Goal: Complete application form: Complete application form

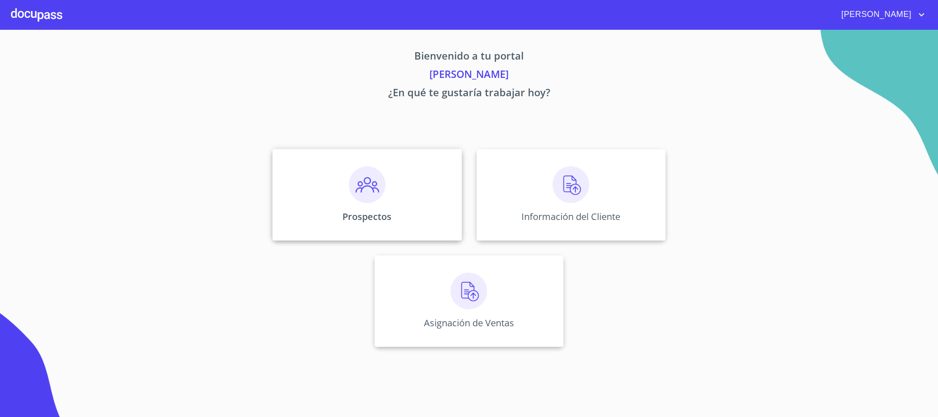
click at [371, 205] on div "Prospectos" at bounding box center [366, 195] width 189 height 92
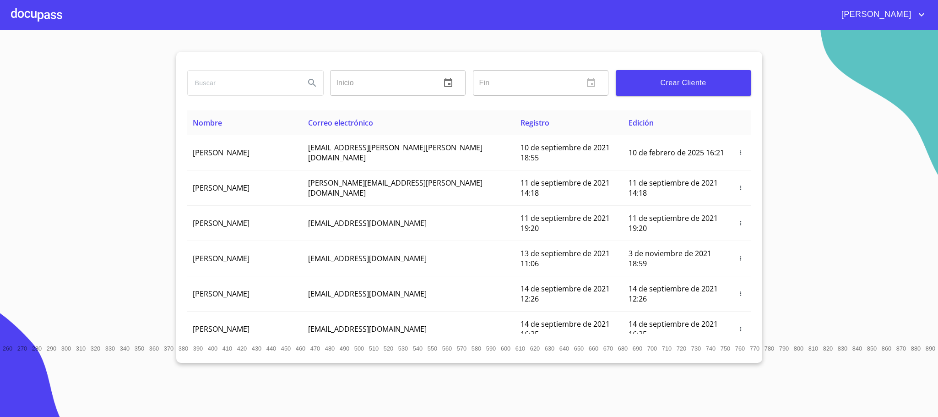
click at [706, 88] on span "Crear Cliente" at bounding box center [683, 82] width 121 height 13
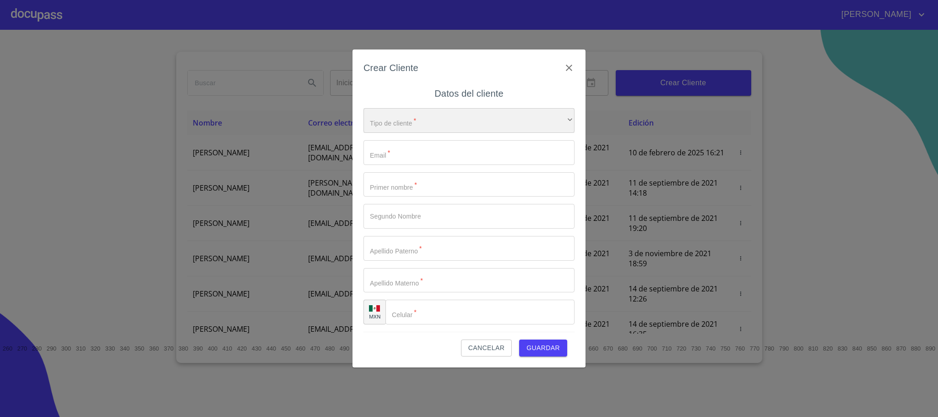
click at [428, 128] on div "​" at bounding box center [468, 120] width 211 height 25
click at [426, 124] on li "Persona Física" at bounding box center [463, 127] width 201 height 16
click at [408, 153] on input "Tipo de cliente   *" at bounding box center [468, 152] width 211 height 25
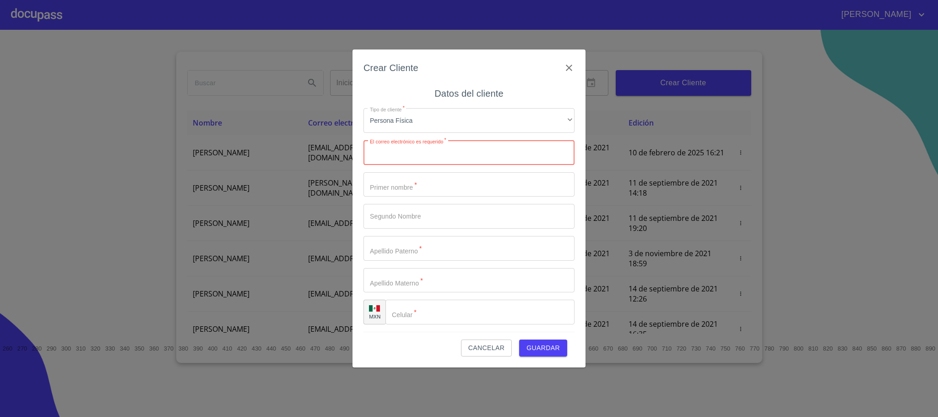
paste input "[EMAIL_ADDRESS][DOMAIN_NAME]"
type input "[EMAIL_ADDRESS][DOMAIN_NAME]"
click at [413, 183] on input "Tipo de cliente   *" at bounding box center [468, 184] width 211 height 25
type input "[PERSON_NAME]"
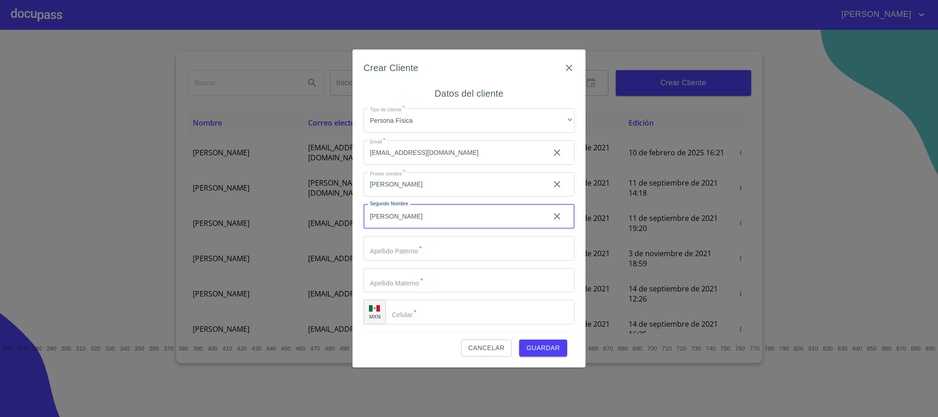
type input "[PERSON_NAME]"
type input "TORRES"
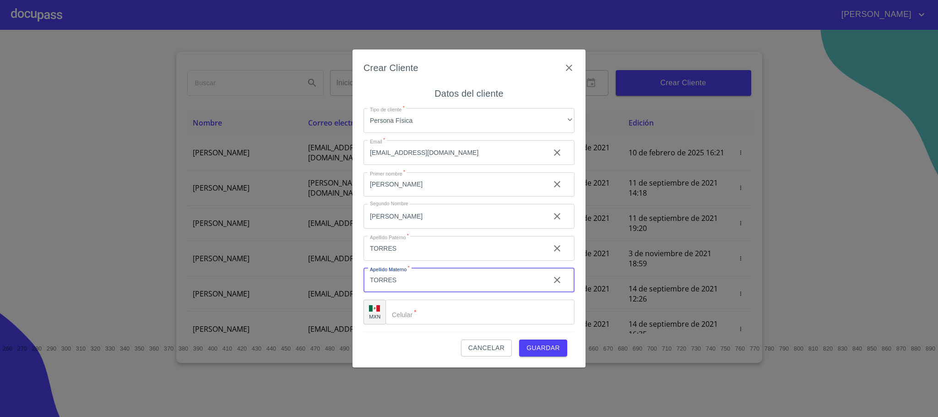
type input "TORRES"
paste input "[PHONE_NUMBER]"
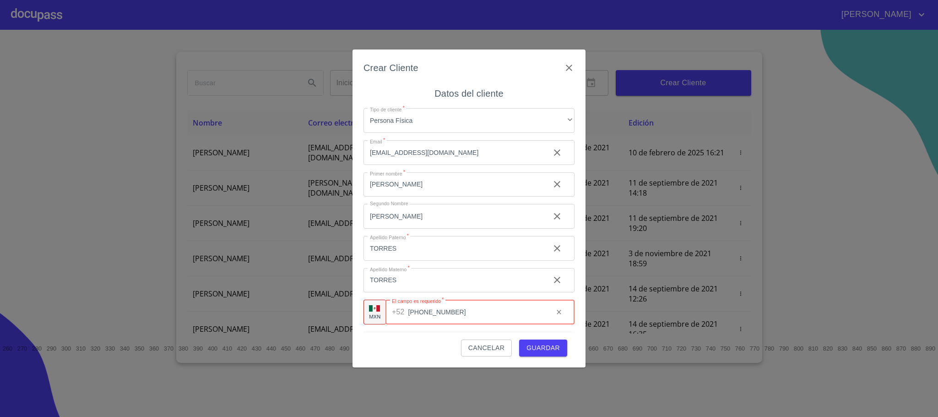
type input "[PHONE_NUMBER]"
click at [412, 349] on div "Cancelar Guardar" at bounding box center [468, 343] width 211 height 25
click at [535, 347] on span "Guardar" at bounding box center [542, 347] width 33 height 11
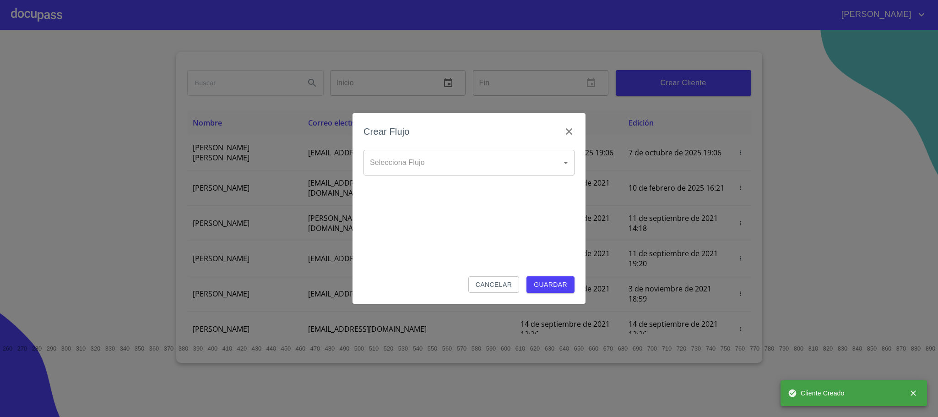
click at [404, 159] on body "[PERSON_NAME] ​ Fin ​ Crear Cliente Nombre Correo electrónico Registro Edición …" at bounding box center [469, 208] width 938 height 417
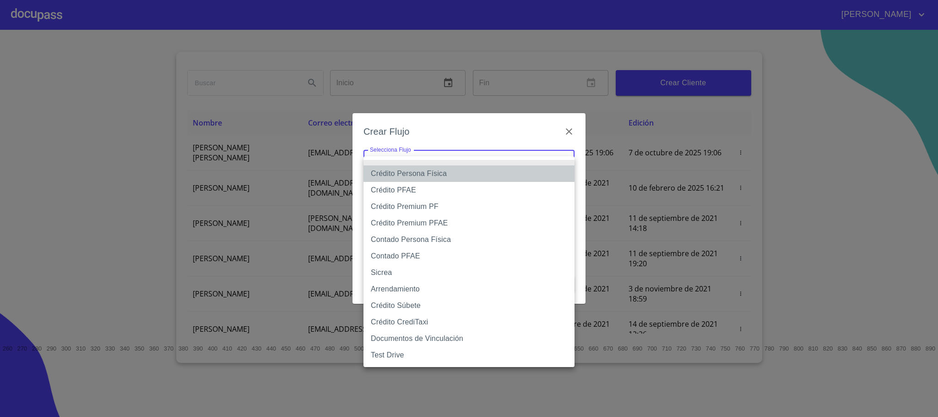
click at [445, 179] on li "Crédito Persona Física" at bounding box center [468, 173] width 211 height 16
type input "6009fb3c7d1714eb8809aa97"
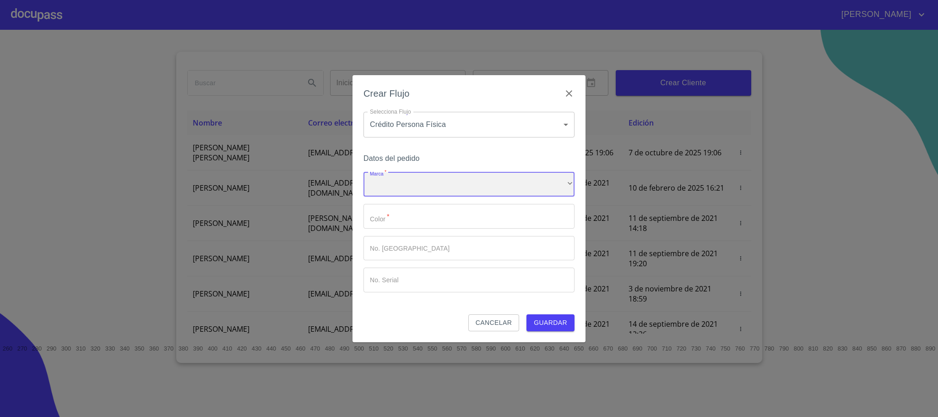
click at [393, 194] on div "​" at bounding box center [468, 184] width 211 height 25
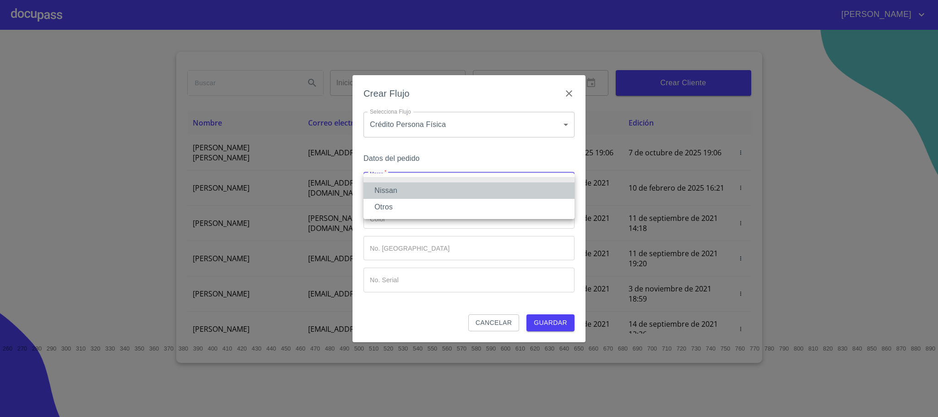
click at [397, 194] on li "Nissan" at bounding box center [468, 190] width 211 height 16
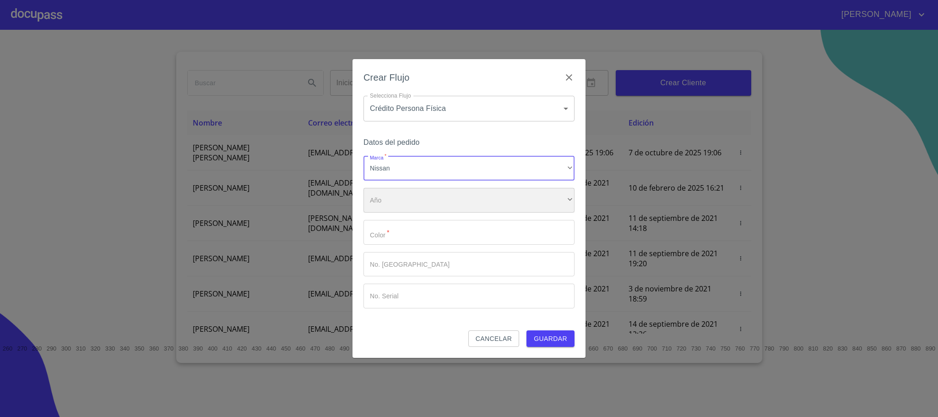
click at [403, 197] on div "​" at bounding box center [468, 200] width 211 height 25
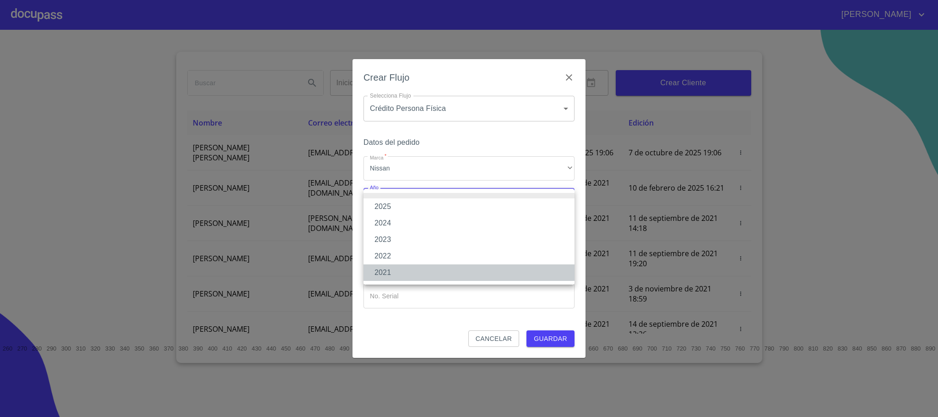
click at [397, 275] on li "2021" at bounding box center [468, 272] width 211 height 16
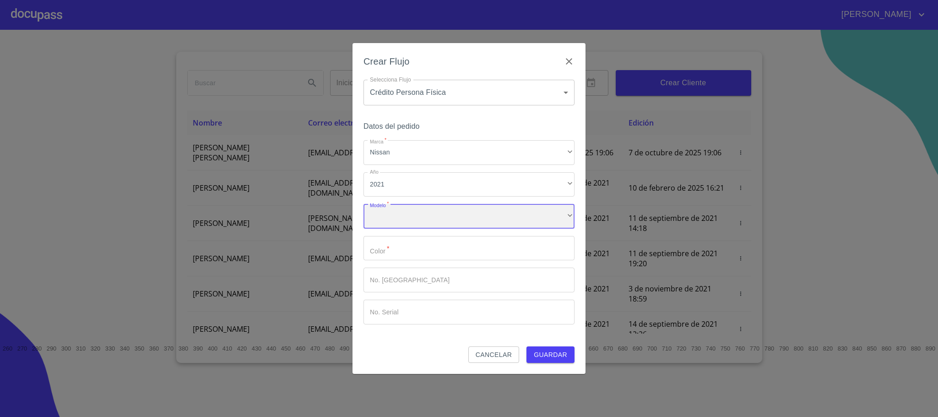
click at [409, 216] on div "​" at bounding box center [468, 216] width 211 height 25
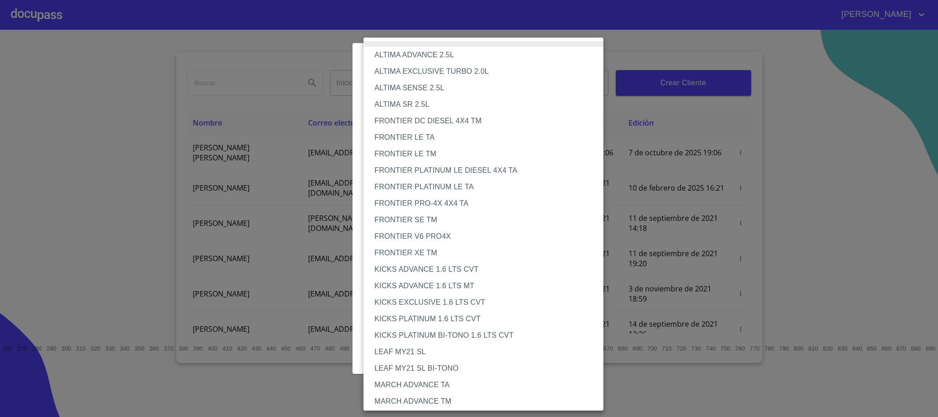
scroll to position [655, 0]
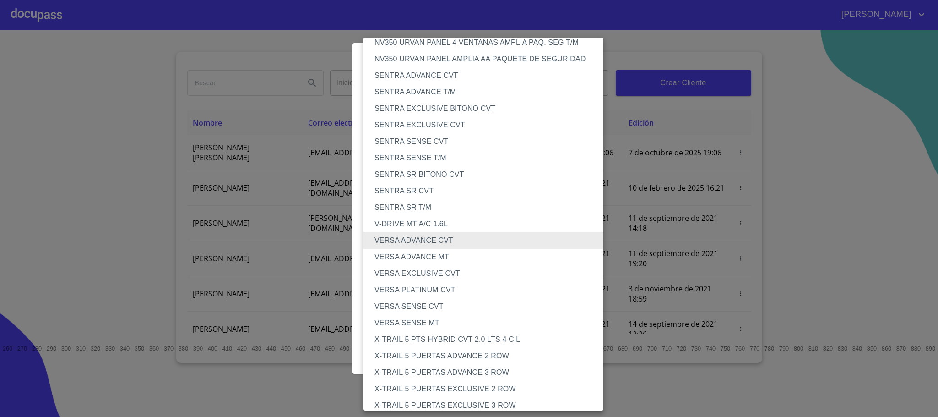
click at [443, 321] on li "VERSA SENSE MT" at bounding box center [488, 323] width 250 height 16
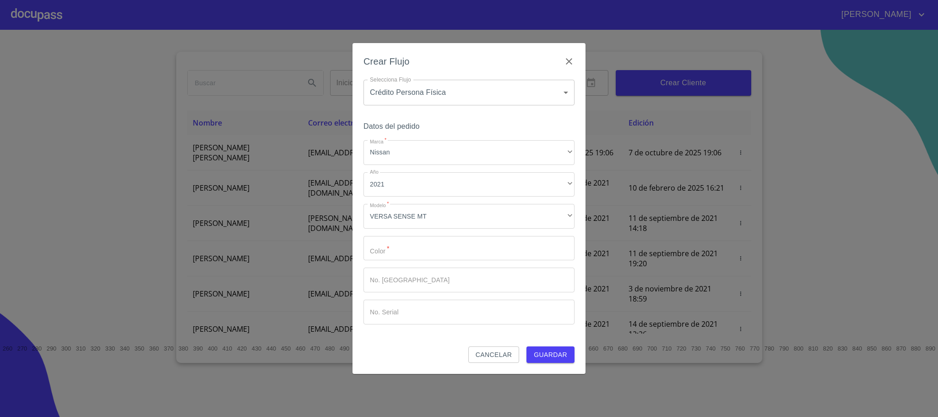
click at [422, 233] on div "Marca   * Nissan ​ Año 2021 ​ Modelo   * VERSA SENSE MT ​ Color   * ​ No. Pedid…" at bounding box center [468, 232] width 211 height 184
click at [423, 213] on div "VERSA SENSE MT" at bounding box center [468, 216] width 211 height 25
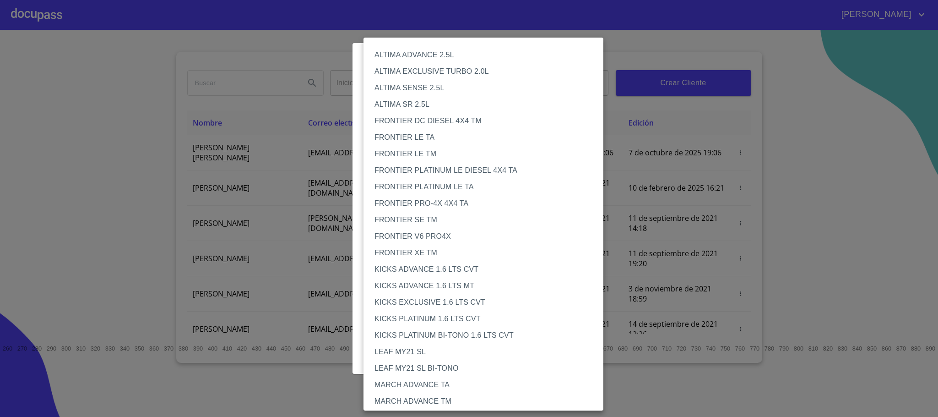
scroll to position [695, 0]
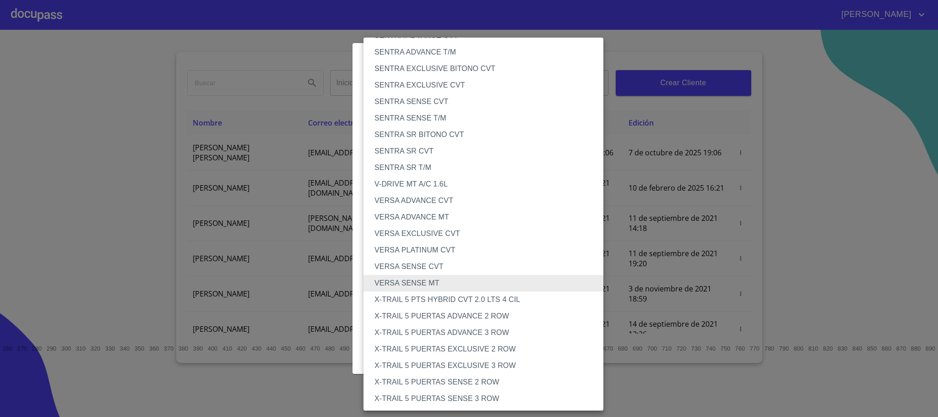
click at [452, 218] on li "VERSA ADVANCE MT" at bounding box center [488, 217] width 250 height 16
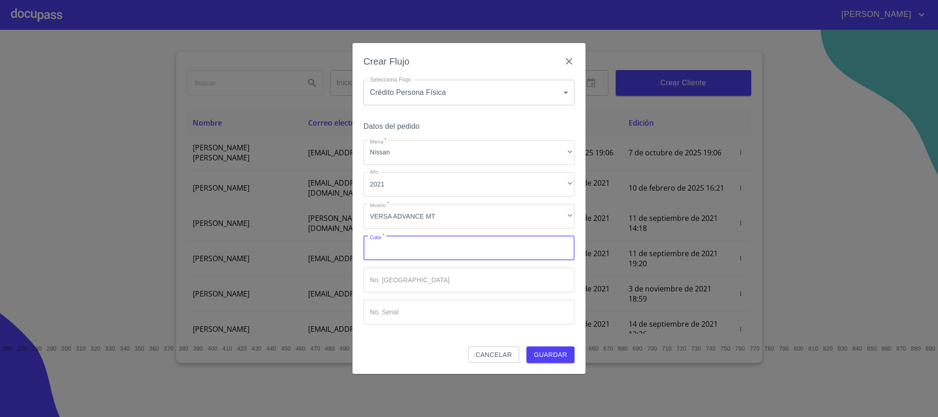
click at [407, 255] on input "Marca   *" at bounding box center [468, 248] width 211 height 25
type input "AZUL"
click at [555, 356] on span "Guardar" at bounding box center [550, 354] width 33 height 11
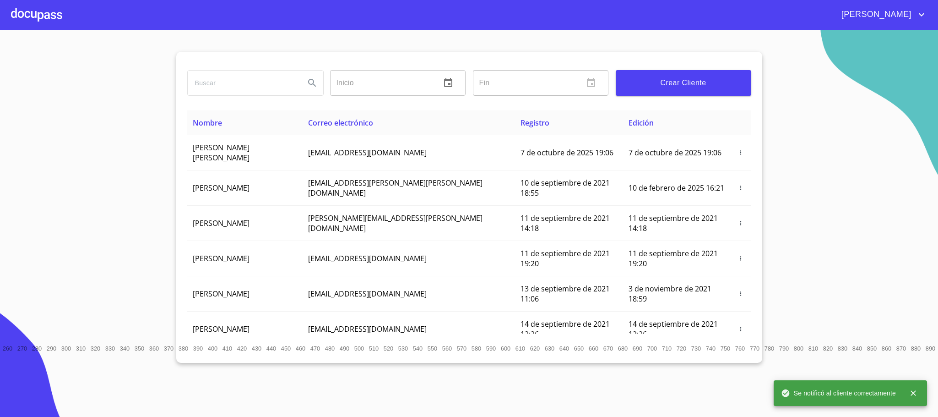
click at [43, 29] on div at bounding box center [36, 14] width 51 height 29
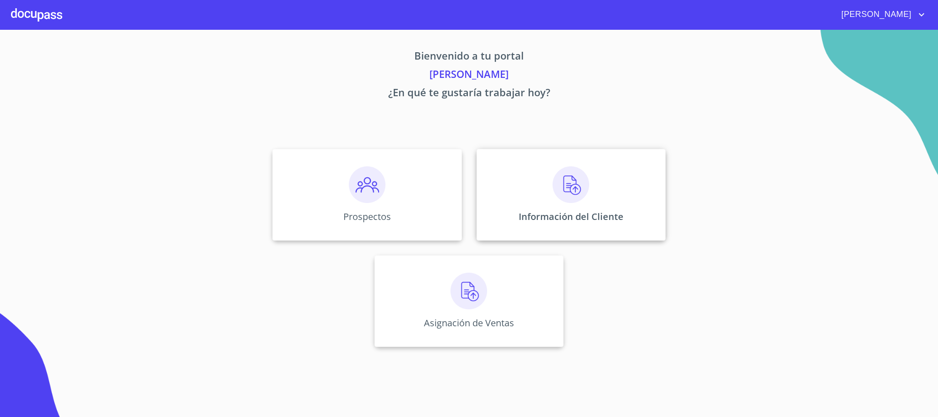
click at [587, 195] on img at bounding box center [571, 184] width 37 height 37
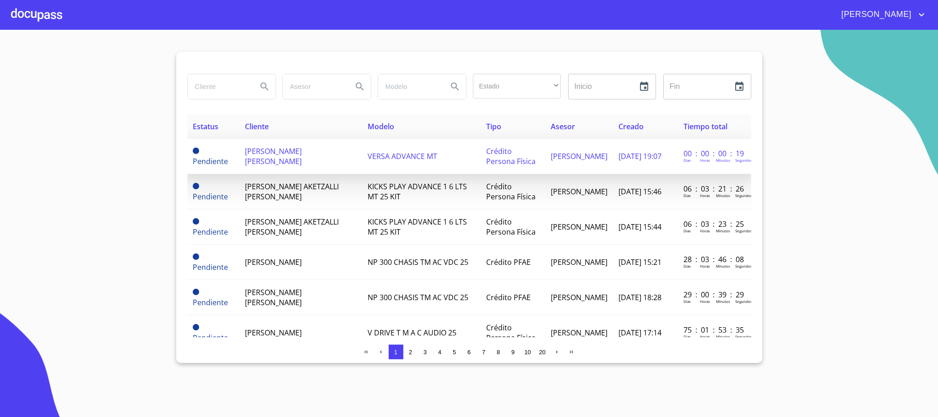
click at [319, 162] on td "[PERSON_NAME] [PERSON_NAME]" at bounding box center [300, 156] width 122 height 35
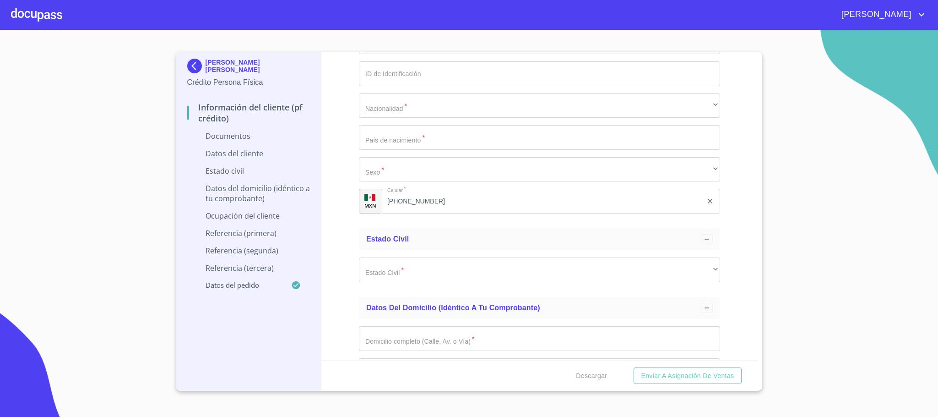
scroll to position [1373, 0]
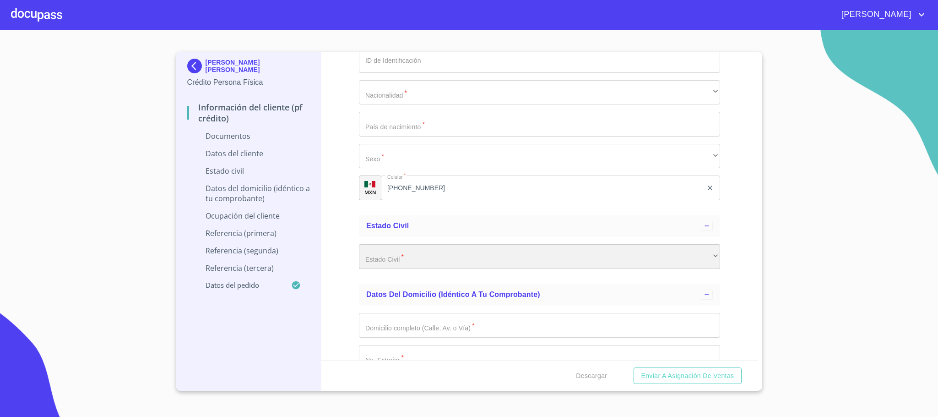
click at [392, 256] on div "​" at bounding box center [539, 256] width 361 height 25
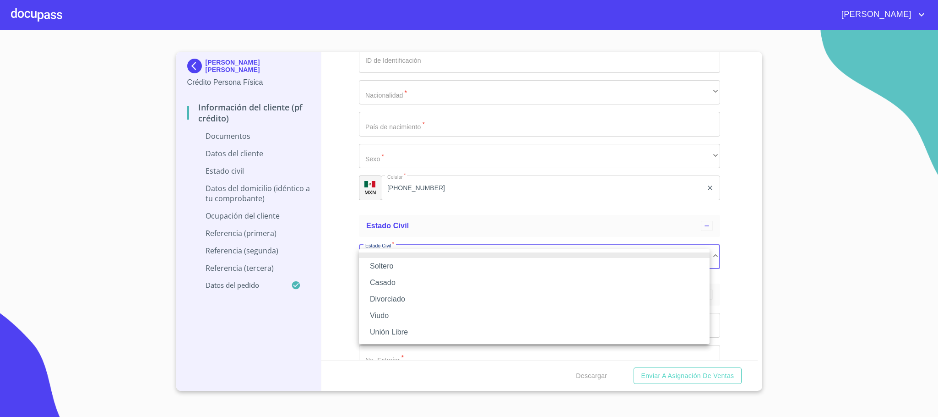
click at [393, 270] on li "Soltero" at bounding box center [534, 266] width 351 height 16
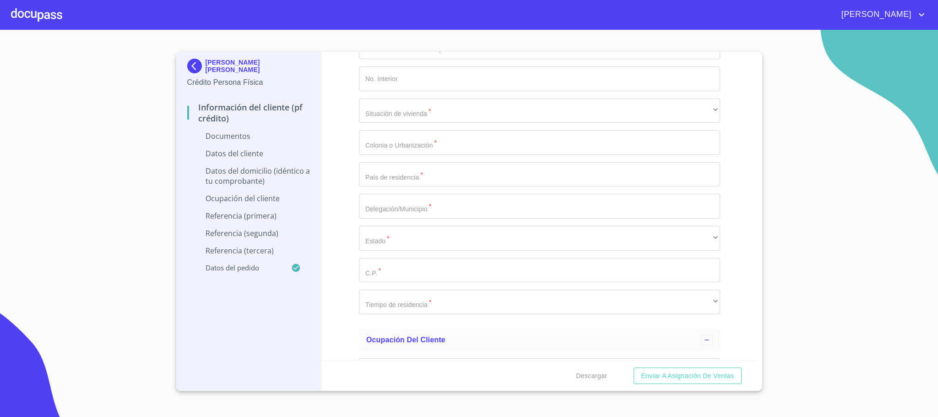
scroll to position [1717, 0]
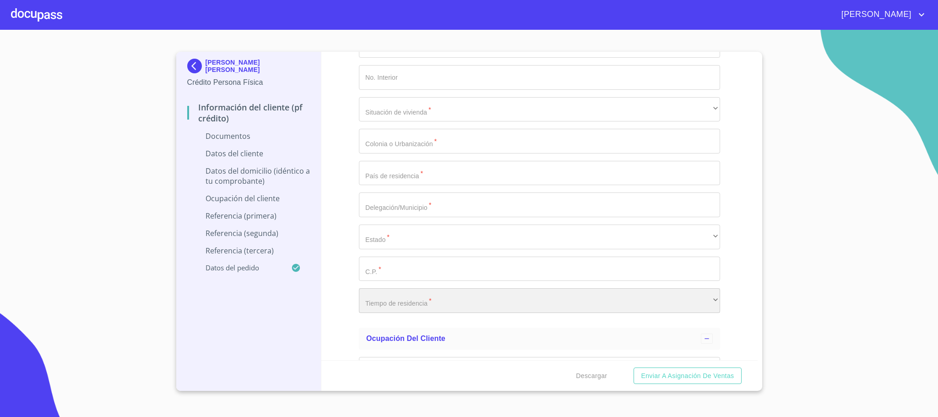
click at [412, 300] on div "​" at bounding box center [539, 300] width 361 height 25
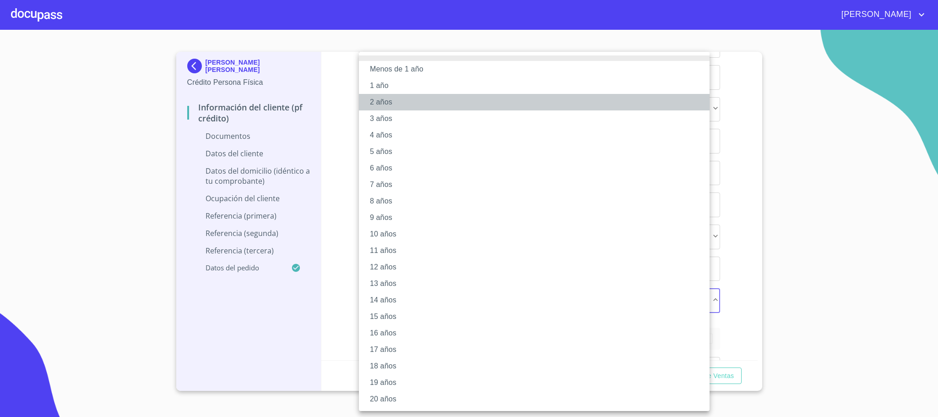
click at [395, 104] on li "2 años" at bounding box center [534, 102] width 351 height 16
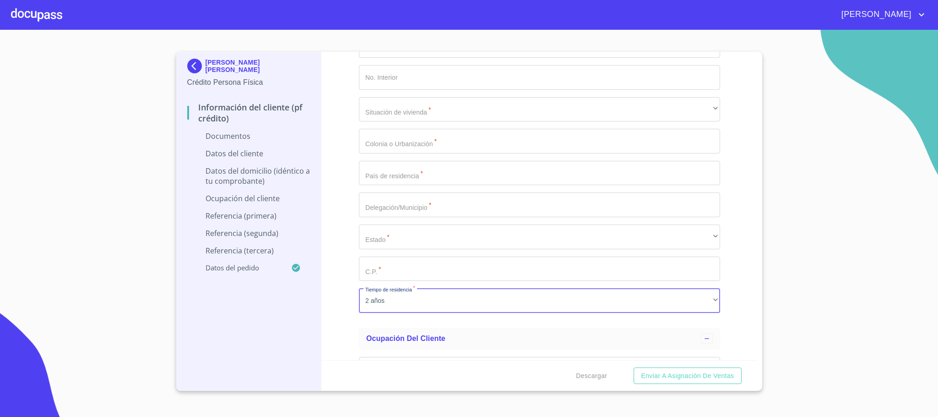
click at [343, 275] on div "Información del cliente (PF crédito) Documentos Documento de identificación.   …" at bounding box center [539, 206] width 436 height 308
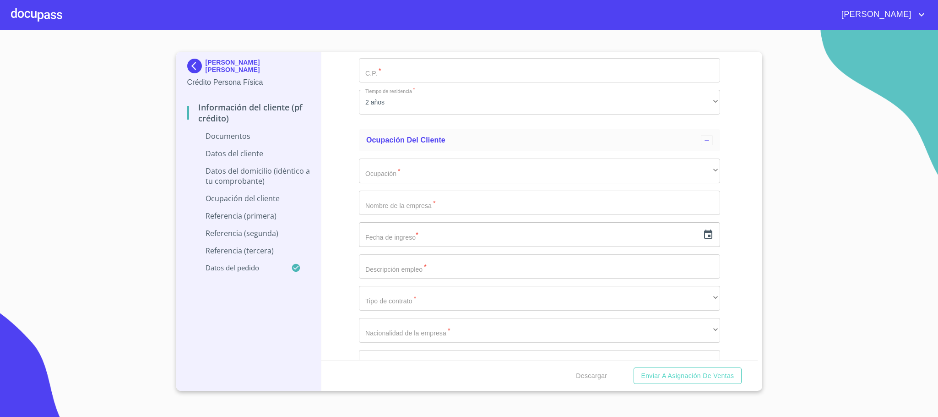
scroll to position [1923, 0]
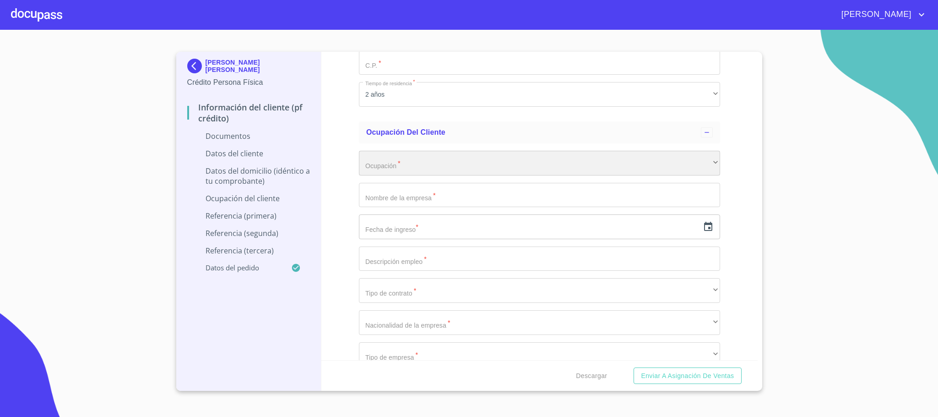
click at [422, 166] on div "​" at bounding box center [539, 163] width 361 height 25
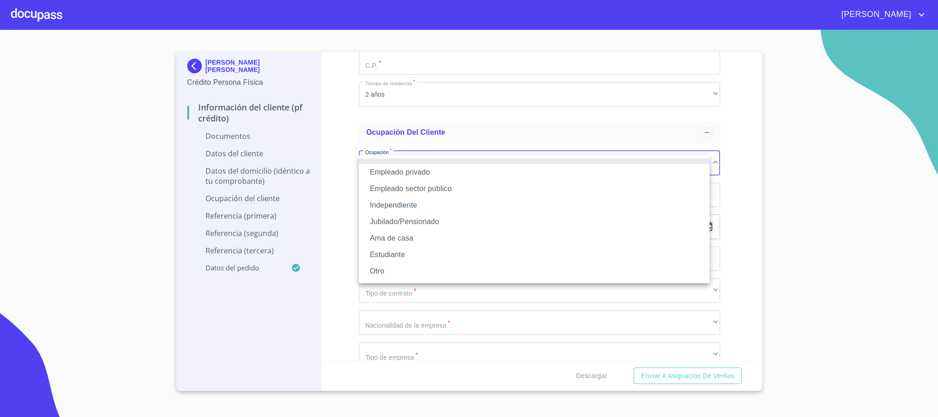
click at [420, 174] on li "Empleado privado" at bounding box center [534, 172] width 351 height 16
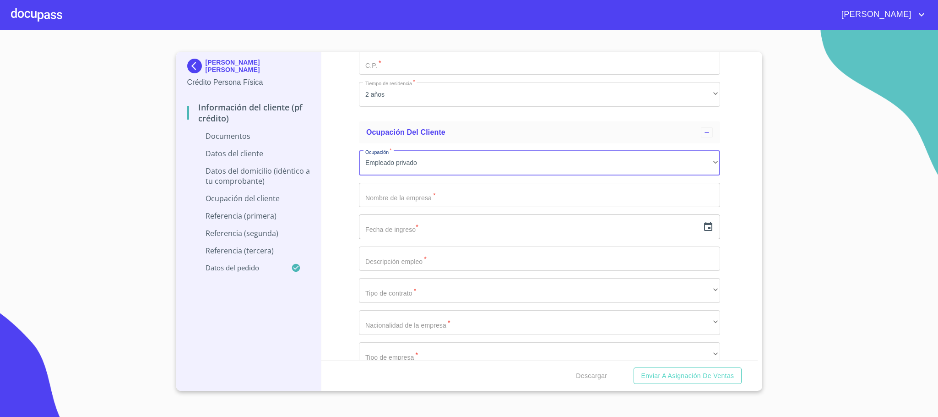
click at [432, 191] on input "Documento de identificación.   *" at bounding box center [539, 195] width 361 height 25
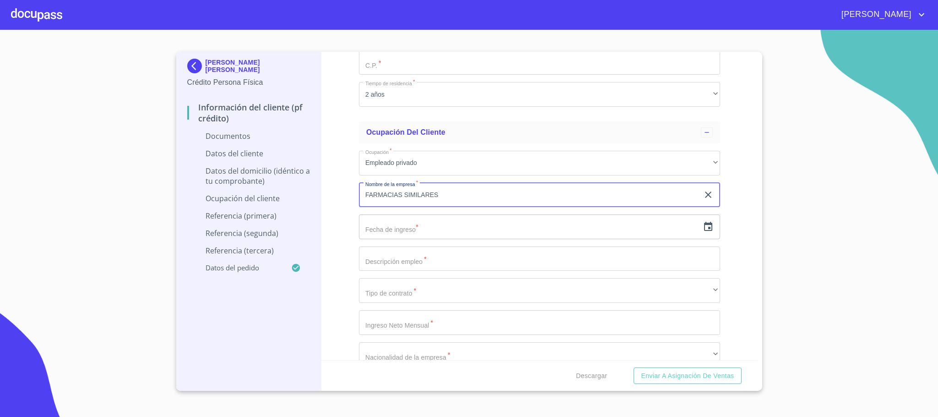
type input "FARMACIAS SIMILARES"
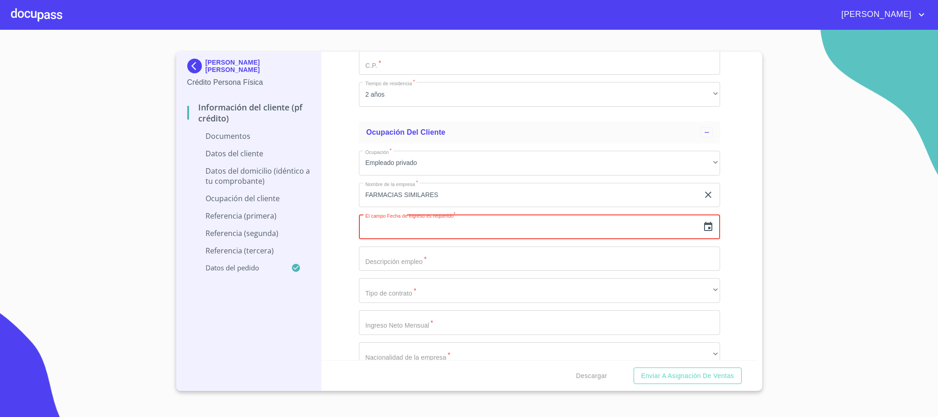
click at [703, 229] on icon "button" at bounding box center [708, 226] width 11 height 11
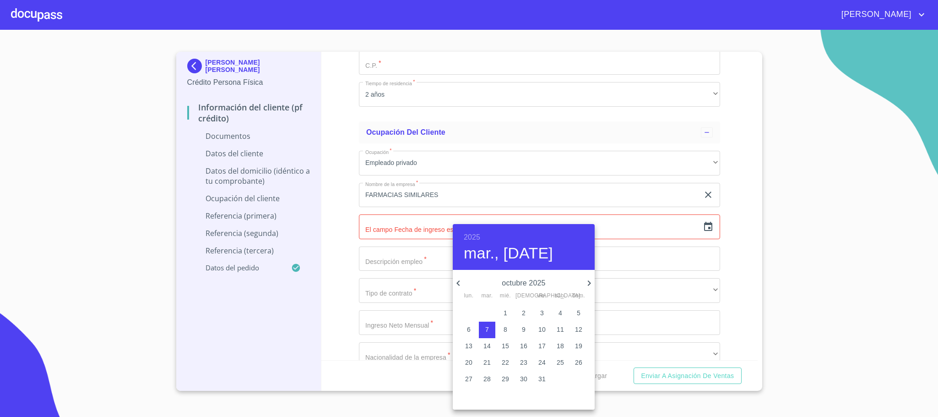
click at [472, 235] on h6 "2025" at bounding box center [472, 237] width 16 height 13
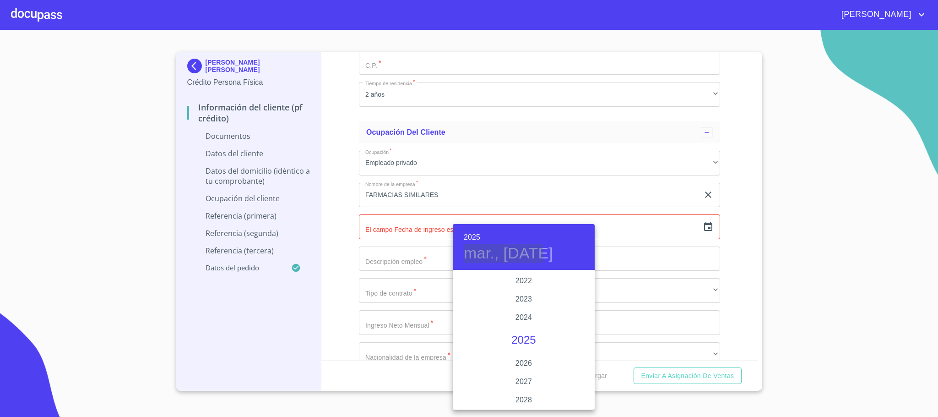
click at [481, 255] on h4 "mar., [DATE]" at bounding box center [508, 253] width 89 height 19
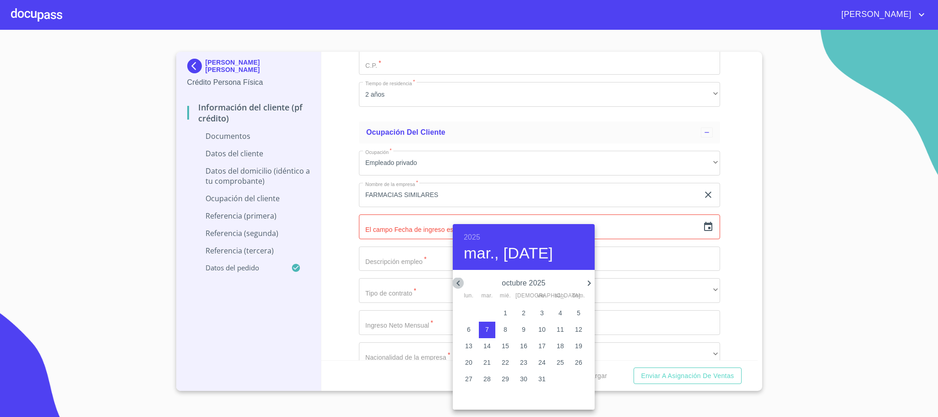
click at [461, 282] on icon "button" at bounding box center [458, 282] width 11 height 11
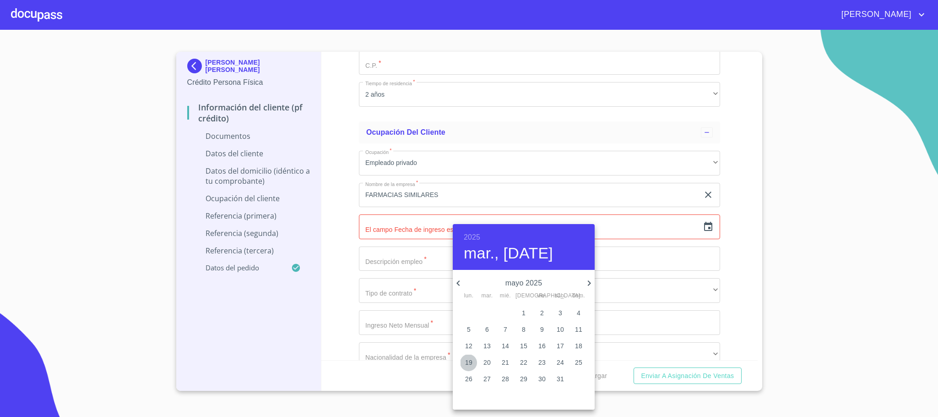
click at [466, 360] on p "19" at bounding box center [468, 362] width 7 height 9
type input "19 de may. de 2025"
click at [408, 261] on div at bounding box center [469, 208] width 938 height 417
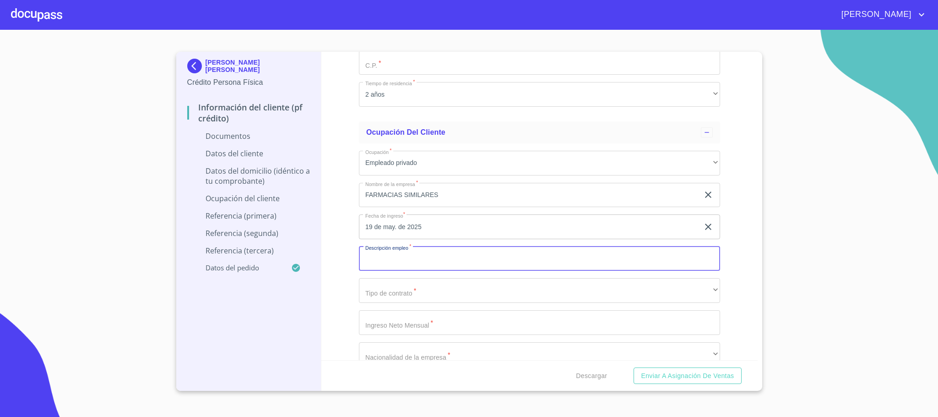
click at [411, 265] on input "Documento de identificación.   *" at bounding box center [539, 258] width 361 height 25
type input "VENTAS"
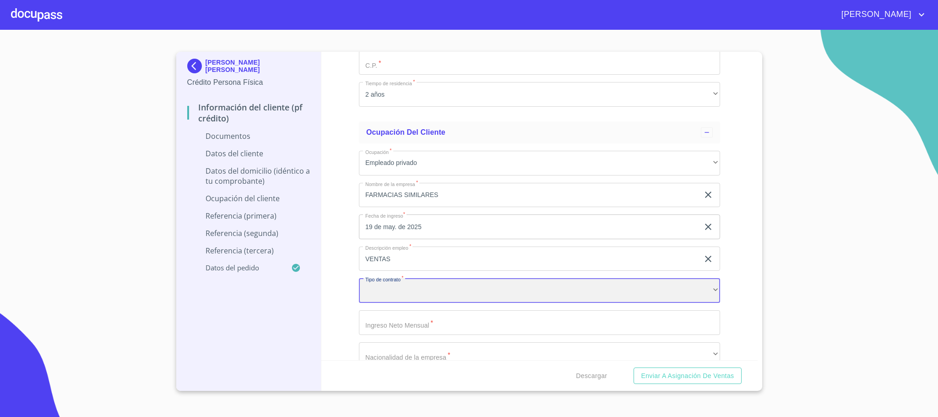
click at [384, 301] on div "​" at bounding box center [539, 290] width 361 height 25
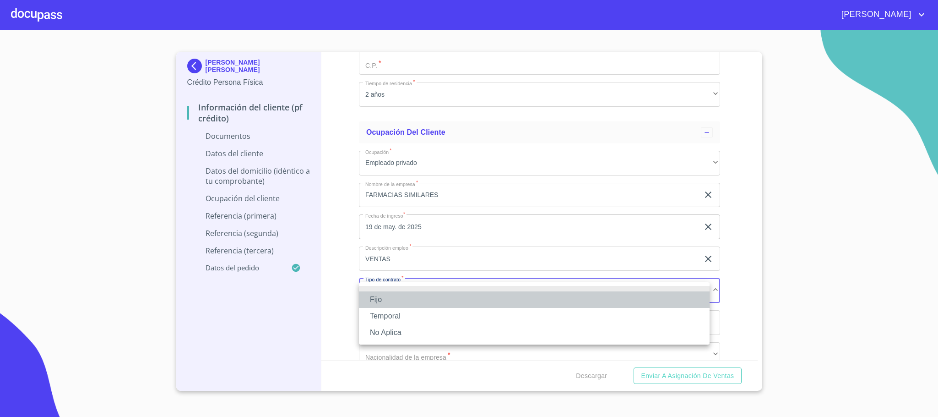
click at [388, 298] on li "Fijo" at bounding box center [534, 299] width 351 height 16
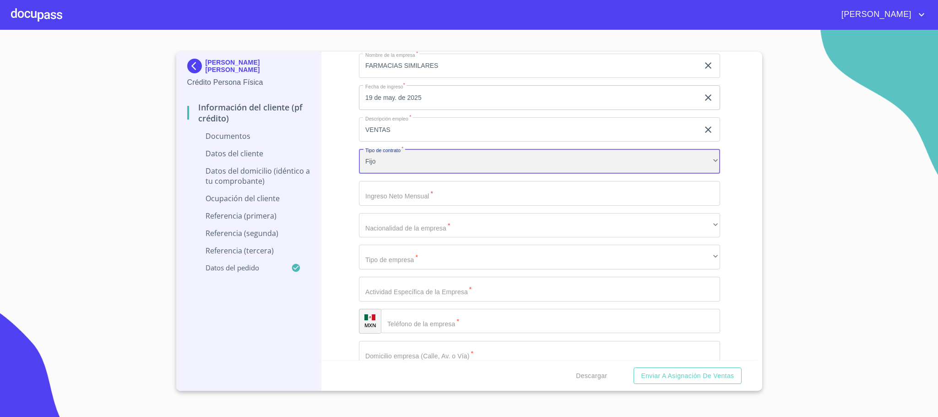
scroll to position [2060, 0]
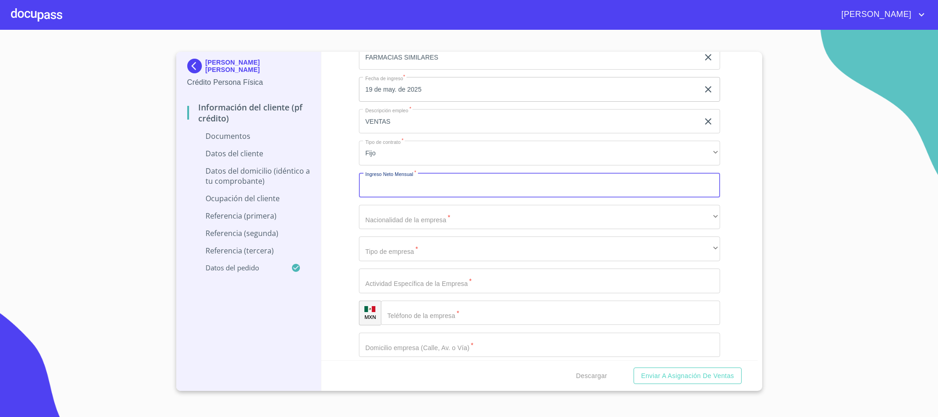
click at [402, 194] on input "Documento de identificación.   *" at bounding box center [539, 185] width 361 height 25
type input "14000"
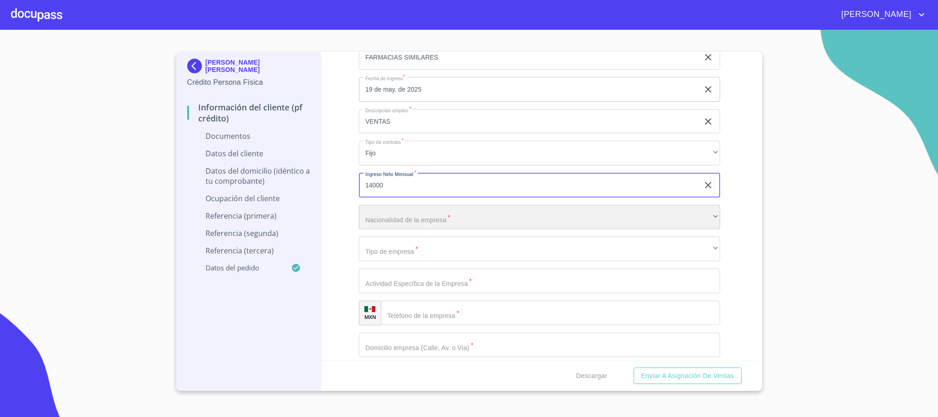
click at [401, 227] on div "​" at bounding box center [539, 217] width 361 height 25
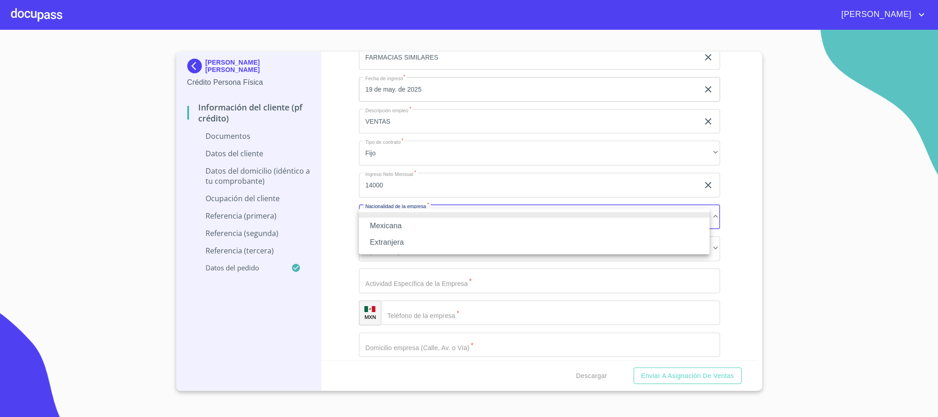
click at [411, 227] on li "Mexicana" at bounding box center [534, 225] width 351 height 16
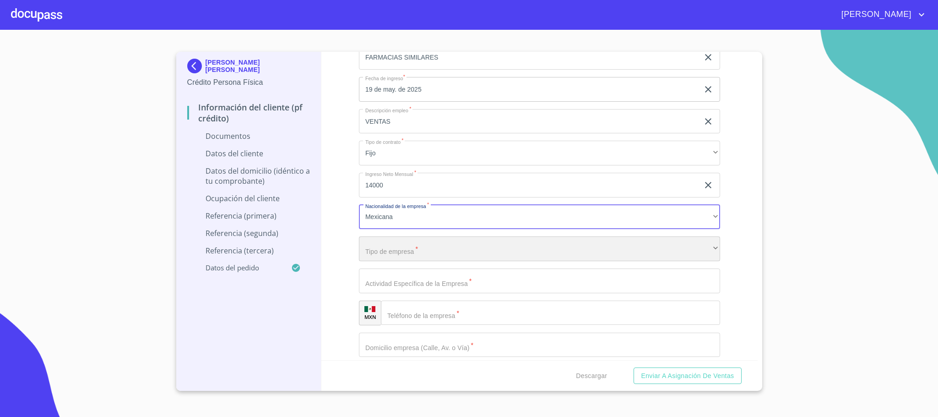
click at [404, 256] on div "​" at bounding box center [539, 248] width 361 height 25
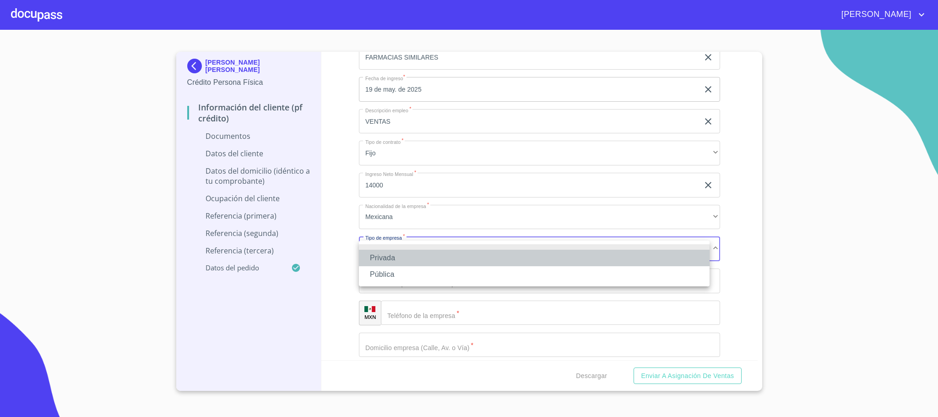
click at [404, 258] on li "Privada" at bounding box center [534, 257] width 351 height 16
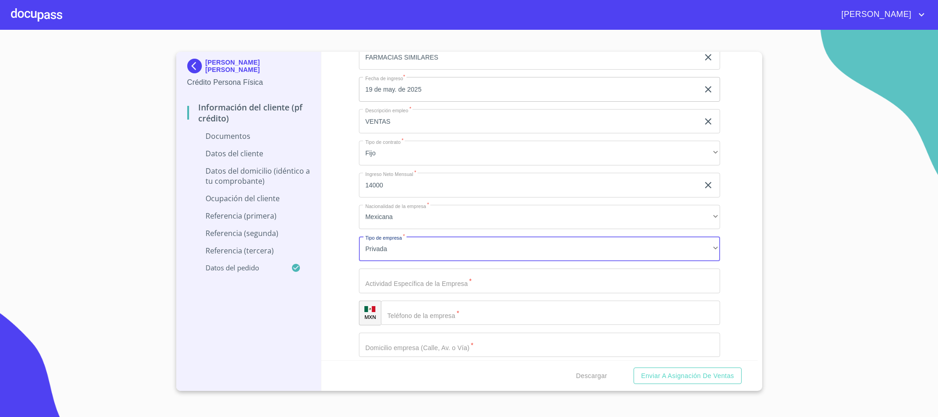
click at [407, 275] on input "Documento de identificación.   *" at bounding box center [539, 280] width 361 height 25
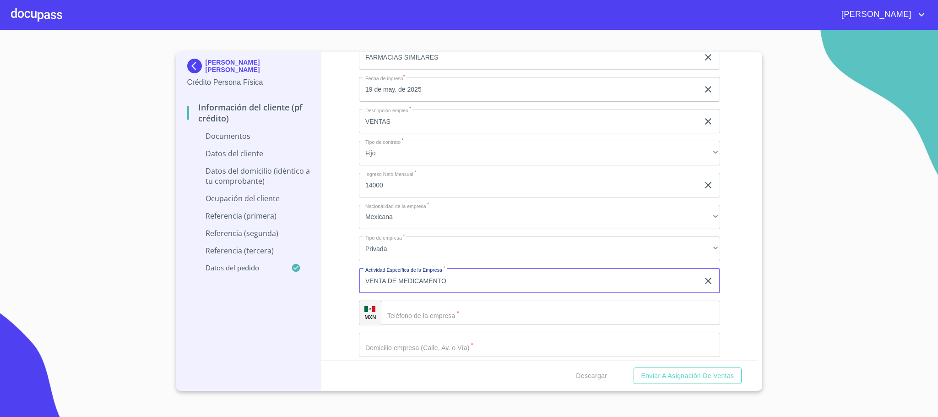
type input "VENTA DE MEDICAMENTO"
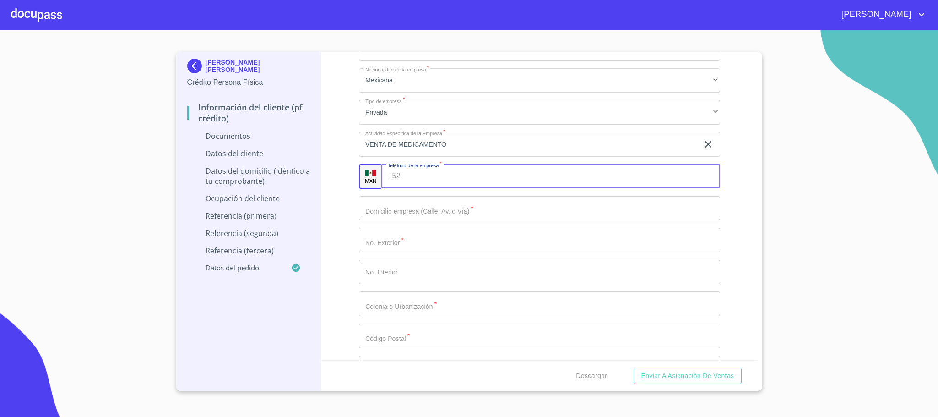
scroll to position [2197, 0]
click at [411, 210] on input "Documento de identificación.   *" at bounding box center [539, 207] width 361 height 25
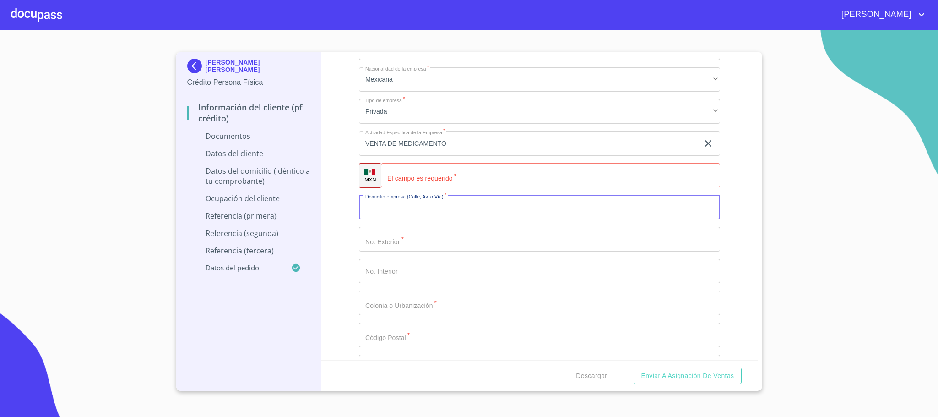
paste input "Av Padre [PERSON_NAME], [GEOGRAPHIC_DATA], [GEOGRAPHIC_DATA][PERSON_NAME], [GEO…"
drag, startPoint x: 475, startPoint y: 209, endPoint x: 658, endPoint y: 207, distance: 182.7
click at [658, 207] on input "Av Padre [PERSON_NAME], [GEOGRAPHIC_DATA], [GEOGRAPHIC_DATA][PERSON_NAME], [GEO…" at bounding box center [529, 207] width 340 height 25
type input "Av Padre [PERSON_NAME]"
click at [502, 244] on input "Documento de identificación.   *" at bounding box center [539, 239] width 361 height 25
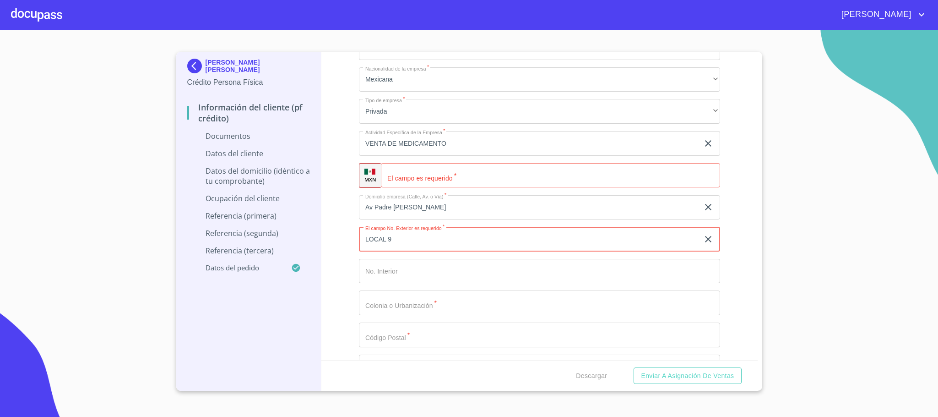
type input "LOCAL 9"
click at [389, 278] on input "Documento de identificación.   *" at bounding box center [539, 271] width 361 height 25
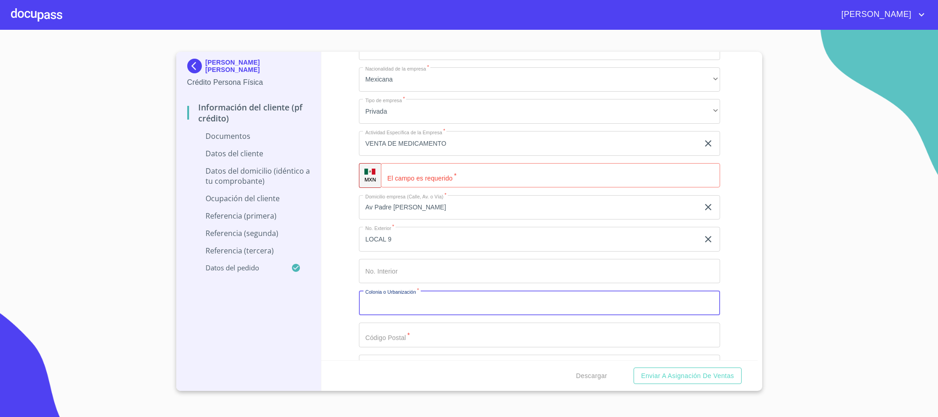
click at [403, 309] on input "Documento de identificación.   *" at bounding box center [539, 302] width 361 height 25
type input "PARQUES DEL BOSQUE"
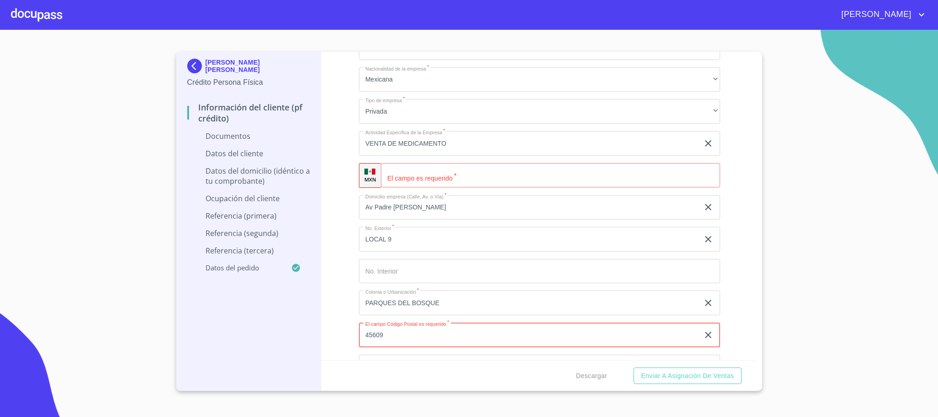
type input "45609"
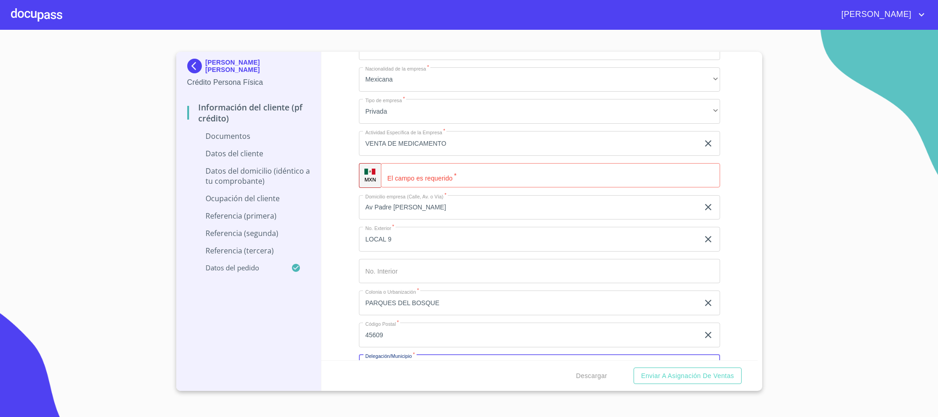
scroll to position [2219, 0]
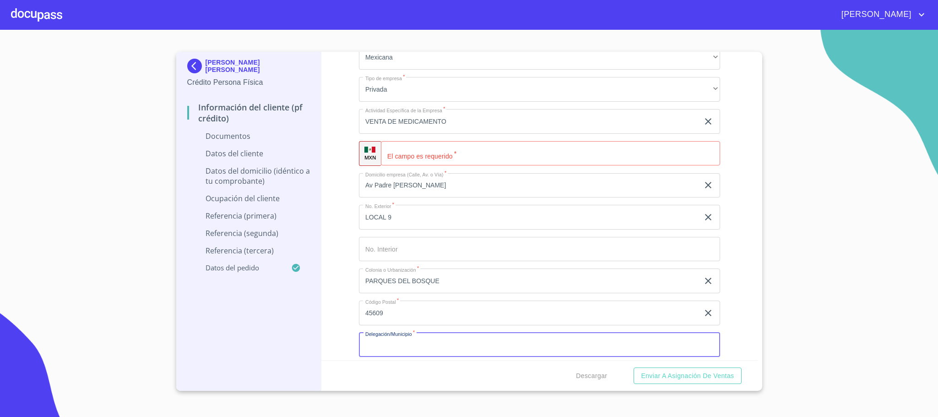
click at [400, 157] on div "​" at bounding box center [550, 153] width 339 height 25
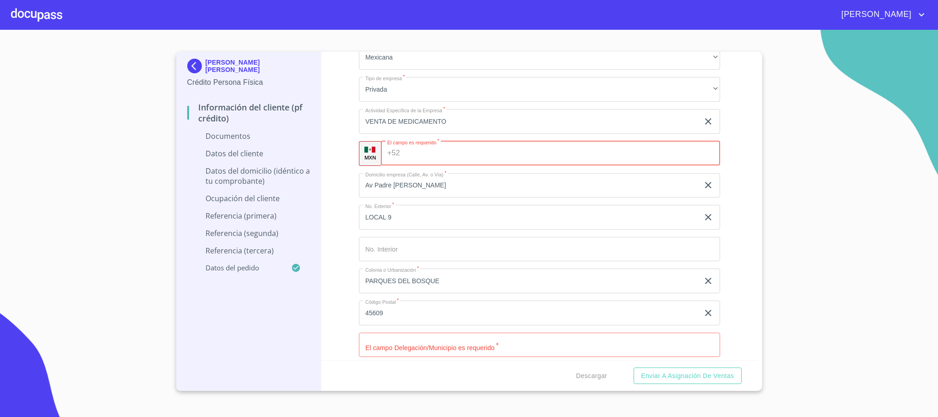
paste input "(+5)2331029103"
type input "(+5)2331029103"
click at [404, 345] on input "Documento de identificación.   *" at bounding box center [539, 344] width 361 height 25
type input "ZAPOPAN"
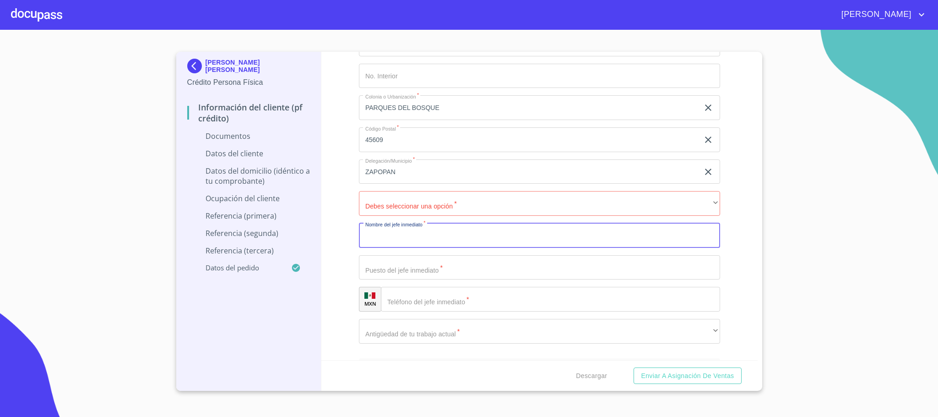
click at [408, 237] on input "Documento de identificación.   *" at bounding box center [539, 235] width 361 height 25
type input "[PERSON_NAME]"
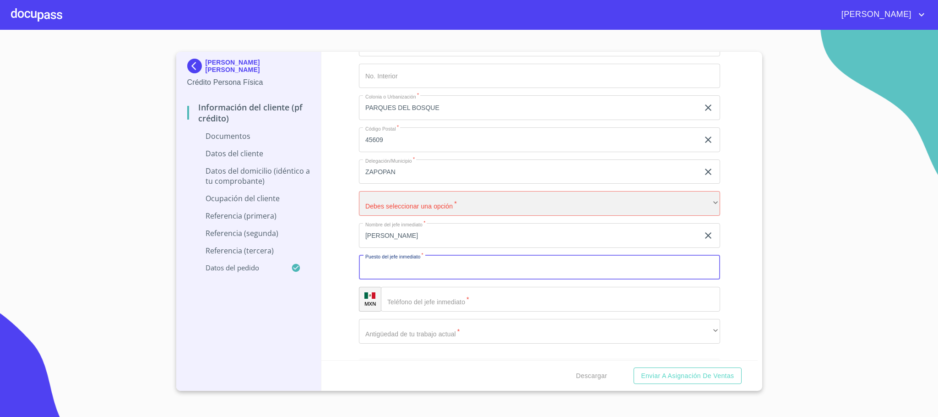
click at [408, 209] on div "​" at bounding box center [539, 203] width 361 height 25
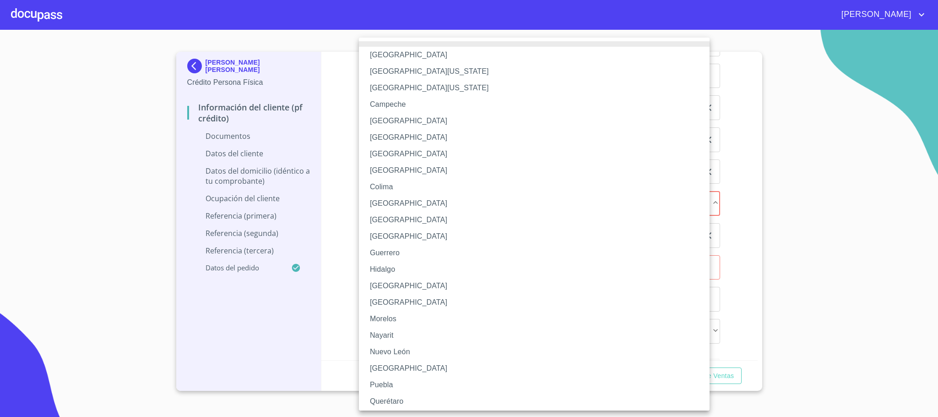
click at [389, 286] on li "[GEOGRAPHIC_DATA]" at bounding box center [539, 285] width 361 height 16
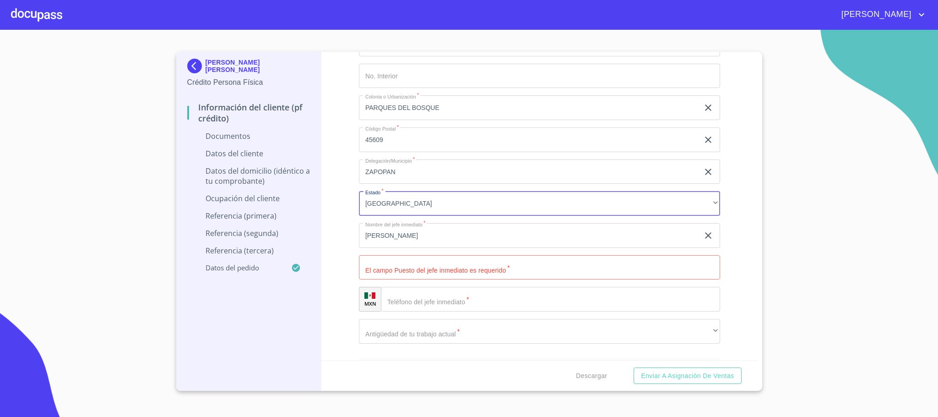
click at [419, 265] on input "Documento de identificación.   *" at bounding box center [539, 267] width 361 height 25
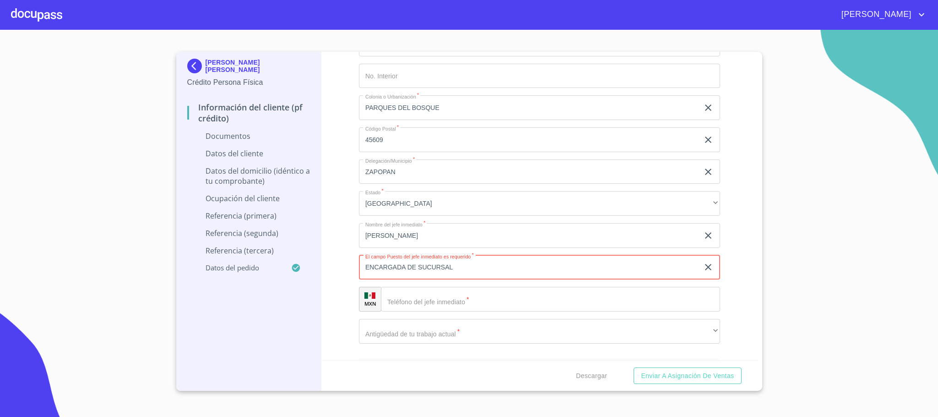
type input "ENCARGADA DE SUCURSAL"
click at [409, 130] on input "45609" at bounding box center [529, 139] width 340 height 25
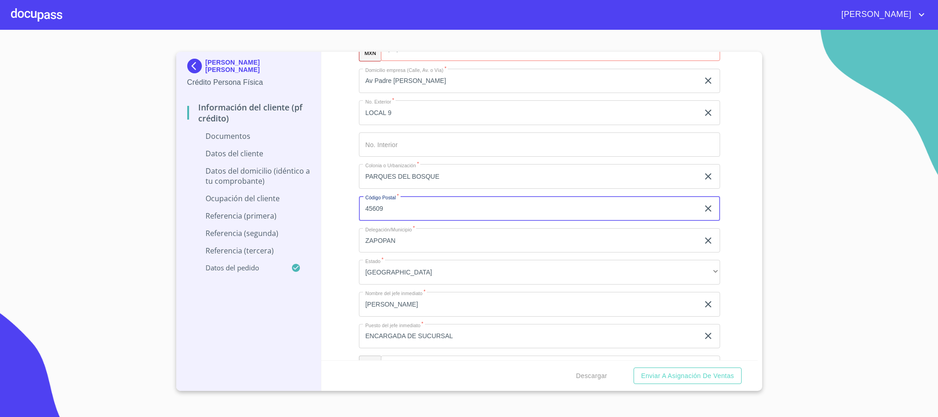
scroll to position [2255, 0]
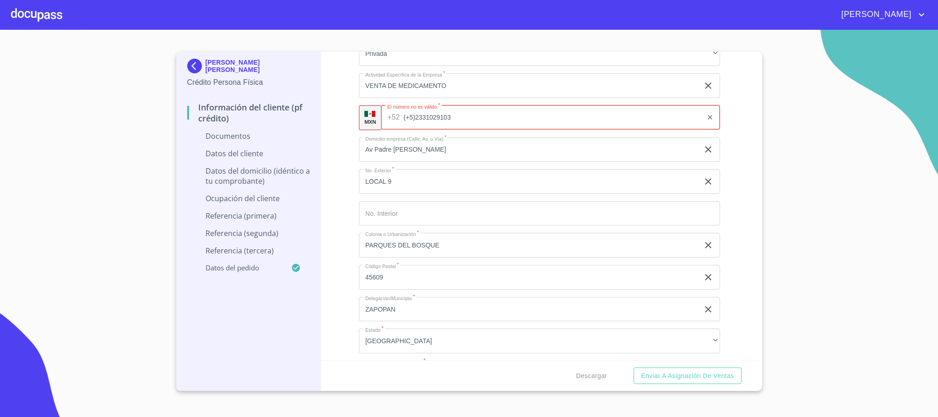
click at [444, 125] on input "(+5)2331029103" at bounding box center [553, 117] width 299 height 25
click at [417, 123] on input "(+5)2331029103" at bounding box center [553, 117] width 299 height 25
click at [416, 122] on input "(+5)2331029103" at bounding box center [553, 117] width 299 height 25
click at [419, 121] on input "(+5)2331029103" at bounding box center [553, 117] width 299 height 25
type input "+5"
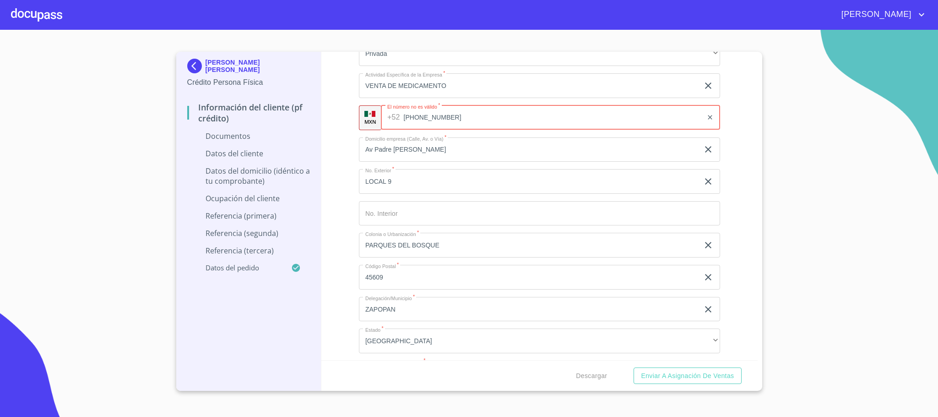
drag, startPoint x: 465, startPoint y: 123, endPoint x: 335, endPoint y: 132, distance: 129.9
click at [335, 132] on div "Información del cliente (PF crédito) Documentos Documento de identificación.   …" at bounding box center [539, 206] width 436 height 308
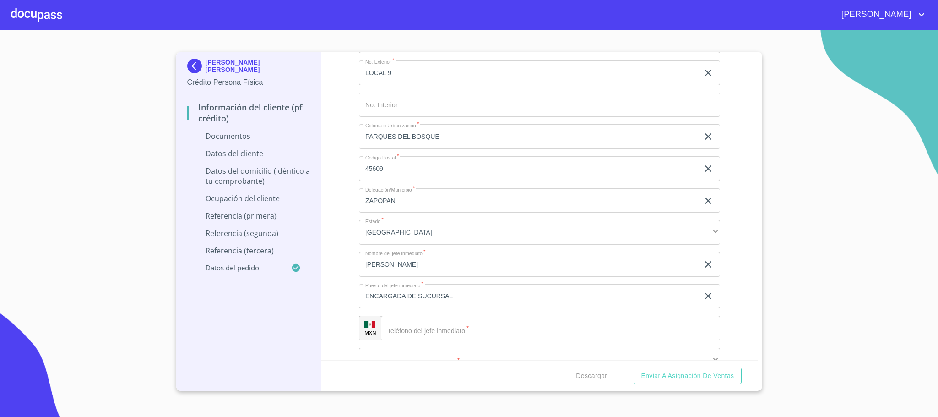
scroll to position [2392, 0]
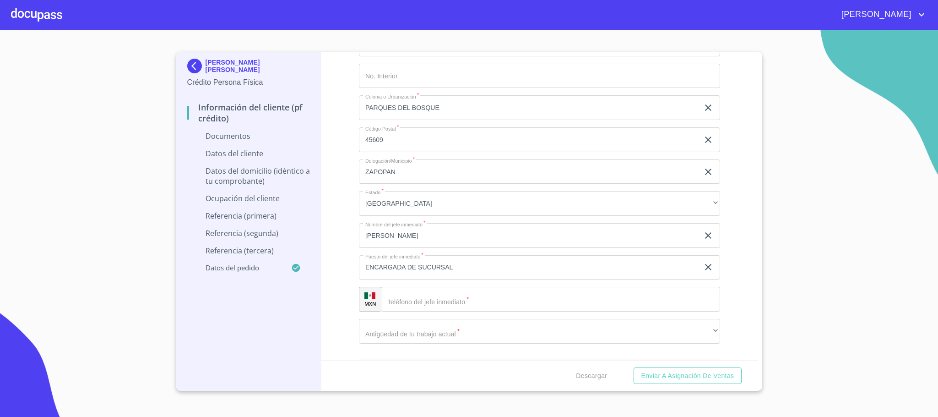
type input "[PHONE_NUMBER]"
click at [404, 305] on input "Documento de identificación.   *" at bounding box center [562, 299] width 316 height 25
paste input "[PHONE_NUMBER]"
type input "[PHONE_NUMBER]"
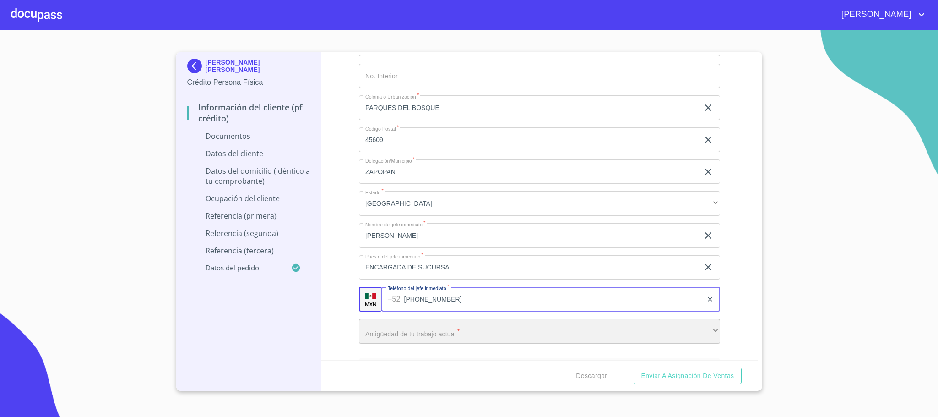
click at [413, 335] on div "​" at bounding box center [539, 331] width 361 height 25
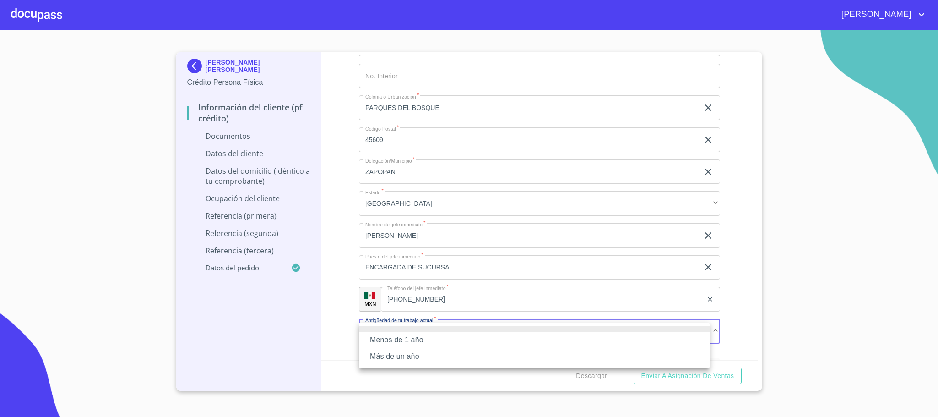
click at [410, 343] on li "Menos de 1 año" at bounding box center [534, 339] width 351 height 16
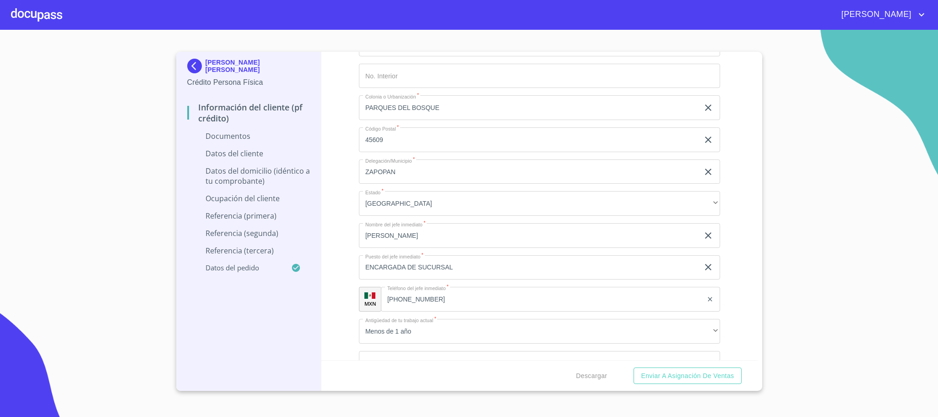
click at [345, 286] on div "Información del cliente (PF crédito) Documentos Documento de identificación.   …" at bounding box center [539, 206] width 436 height 308
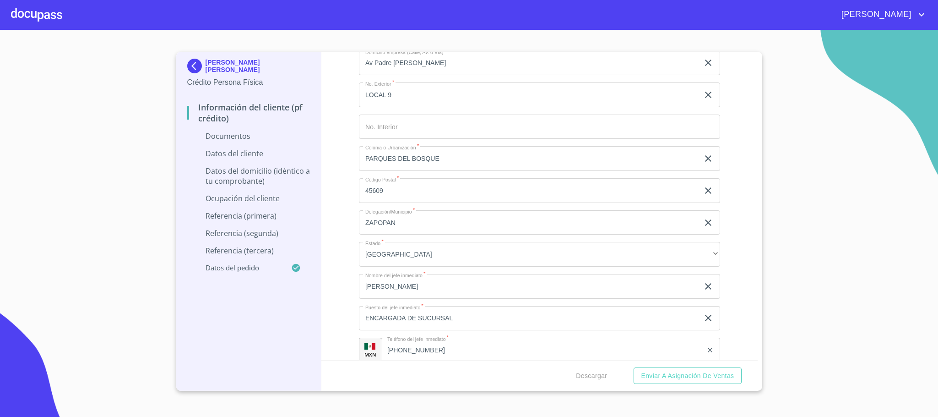
scroll to position [2461, 0]
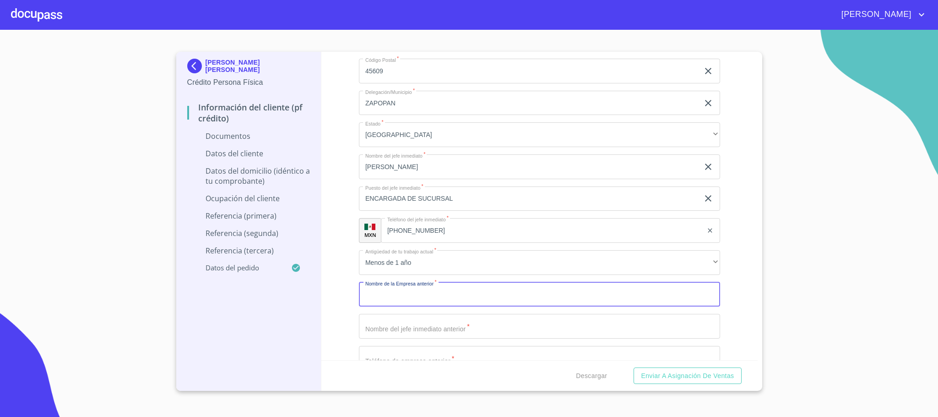
click at [426, 301] on input "Documento de identificación.   *" at bounding box center [539, 294] width 361 height 25
type input "FARMACIAS YZA"
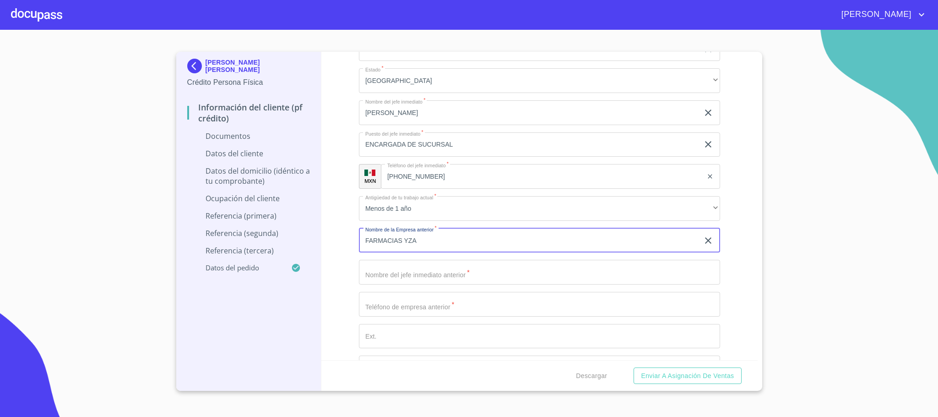
scroll to position [2598, 0]
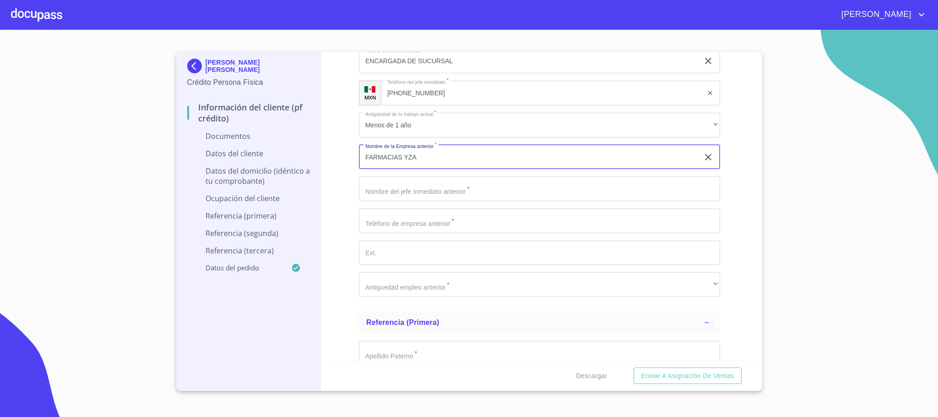
click at [468, 195] on input "Documento de identificación.   *" at bounding box center [539, 188] width 361 height 25
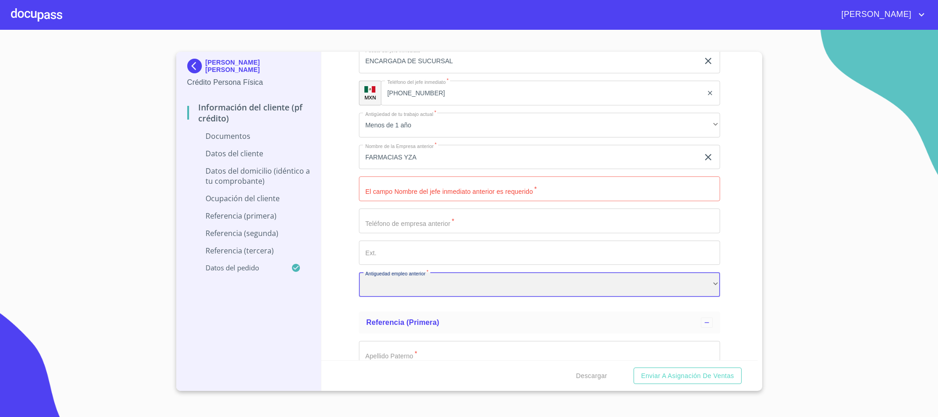
click at [447, 286] on div "​" at bounding box center [539, 284] width 361 height 25
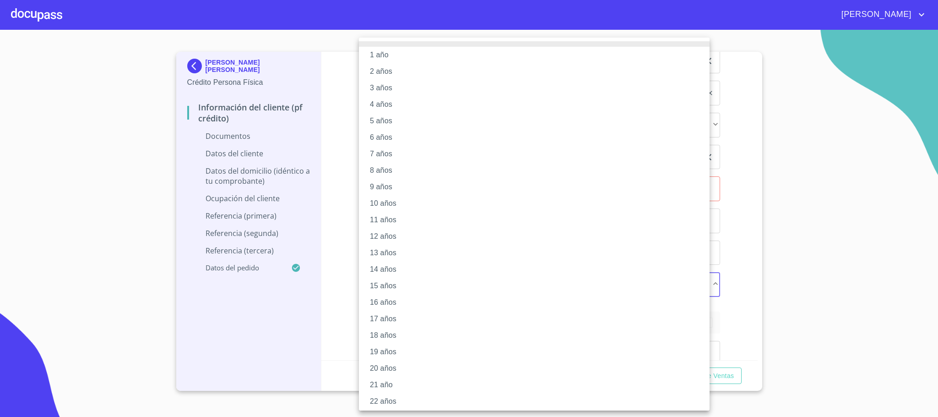
click at [397, 99] on li "4 años" at bounding box center [539, 104] width 361 height 16
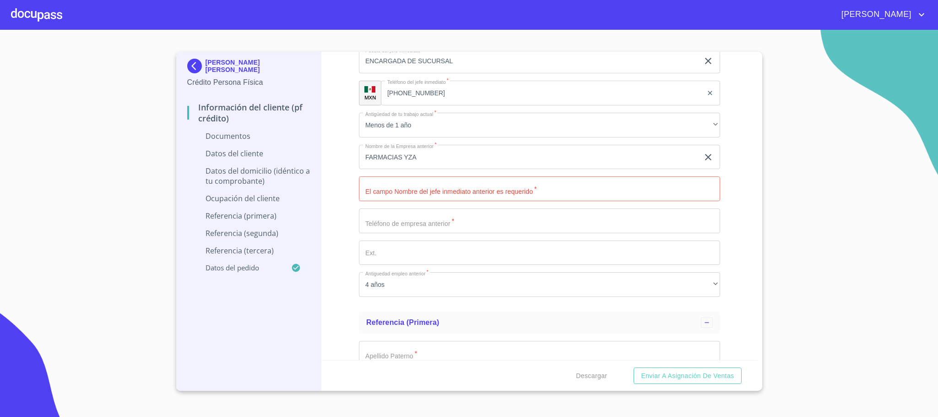
click at [341, 184] on div "Información del cliente (PF crédito) Documentos Documento de identificación.   …" at bounding box center [539, 206] width 436 height 308
click at [440, 183] on input "Documento de identificación.   *" at bounding box center [539, 188] width 361 height 25
type input "[PERSON_NAME]"
click at [396, 227] on input "Documento de identificación.   *" at bounding box center [539, 220] width 361 height 25
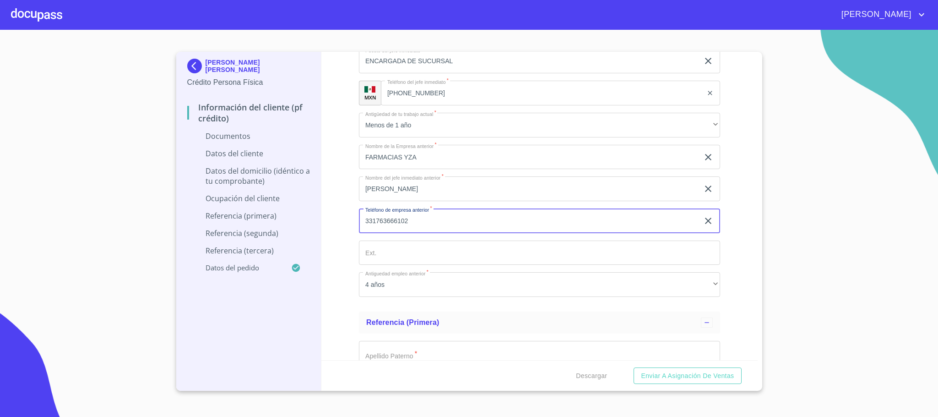
type input "331763666102"
click at [334, 172] on div "Información del cliente (PF crédito) Documentos Documento de identificación.   …" at bounding box center [539, 206] width 436 height 308
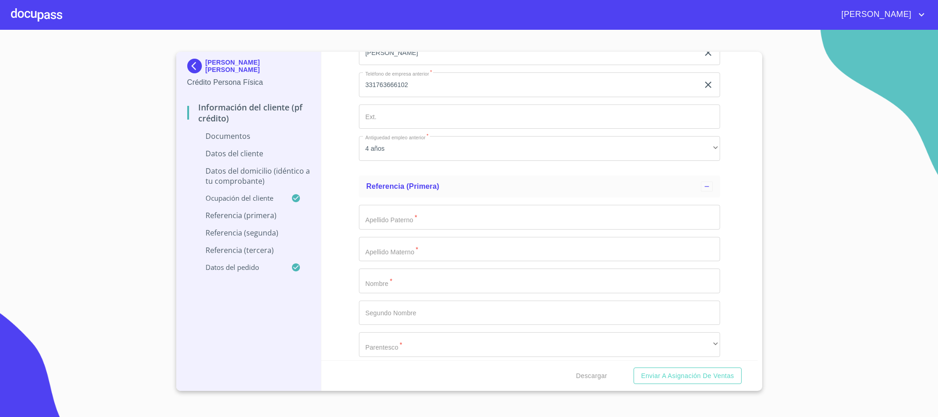
scroll to position [2736, 0]
click at [428, 226] on input "Documento de identificación.   *" at bounding box center [539, 215] width 361 height 25
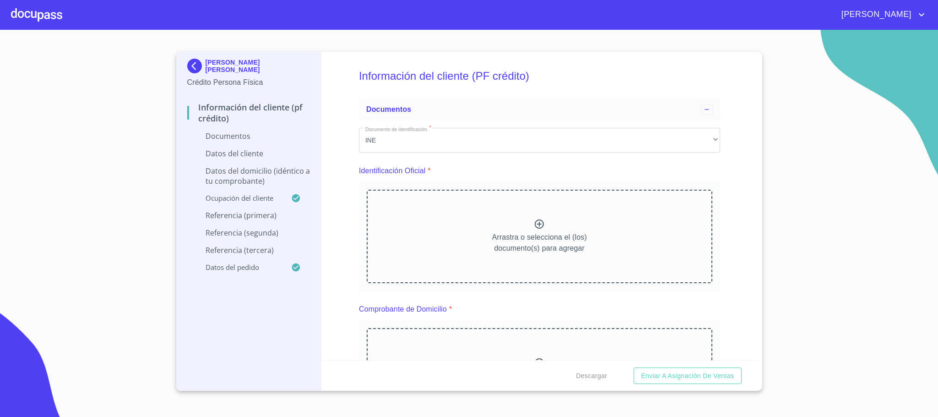
scroll to position [0, 0]
click at [516, 222] on div "Arrastra o selecciona el (los) documento(s) para agregar" at bounding box center [540, 237] width 346 height 93
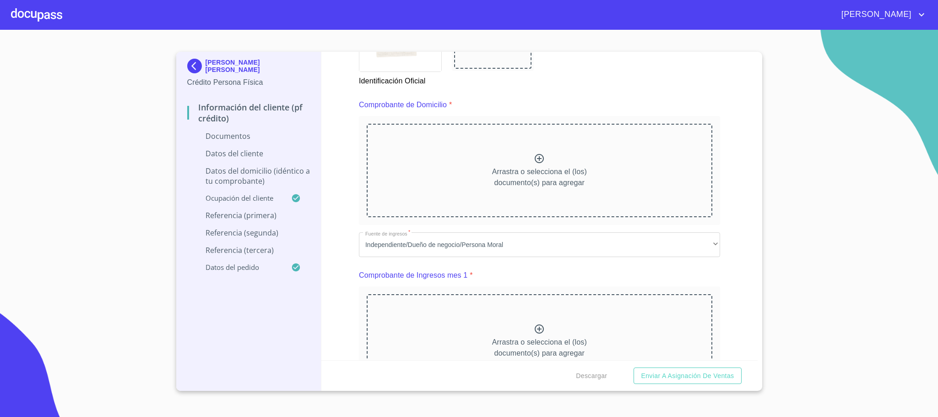
scroll to position [481, 0]
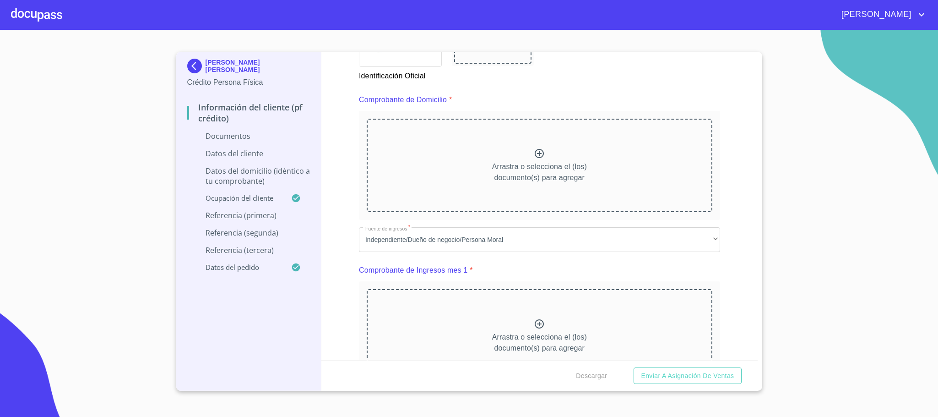
click at [461, 155] on div "Arrastra o selecciona el (los) documento(s) para agregar" at bounding box center [540, 165] width 346 height 93
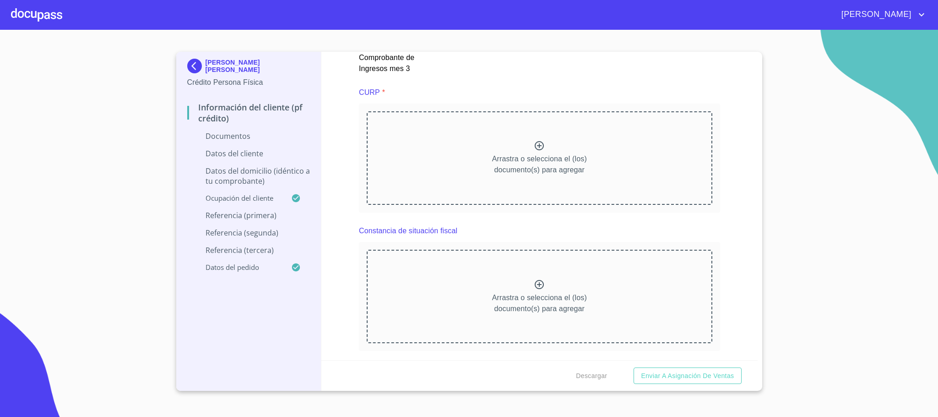
scroll to position [2197, 0]
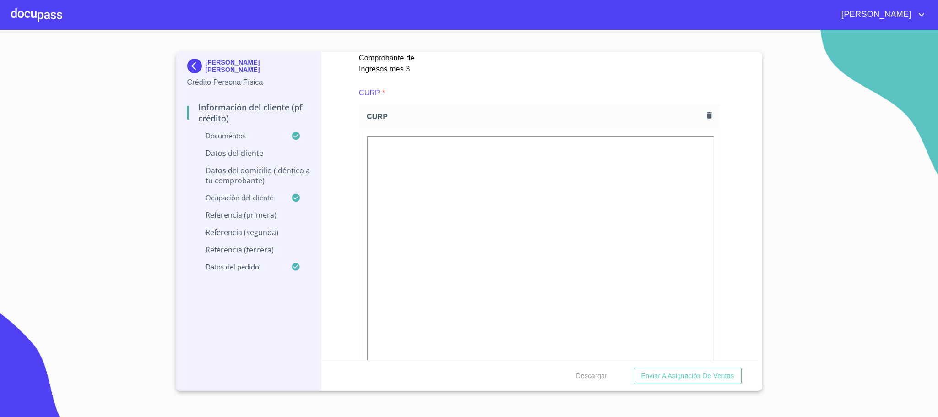
click at [347, 213] on div "Información del cliente (PF crédito) Documentos Documento de identificación.   …" at bounding box center [539, 206] width 436 height 308
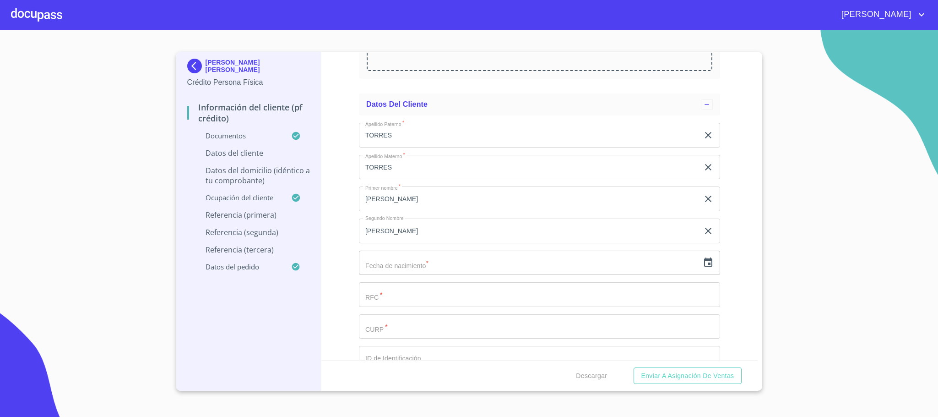
scroll to position [2884, 0]
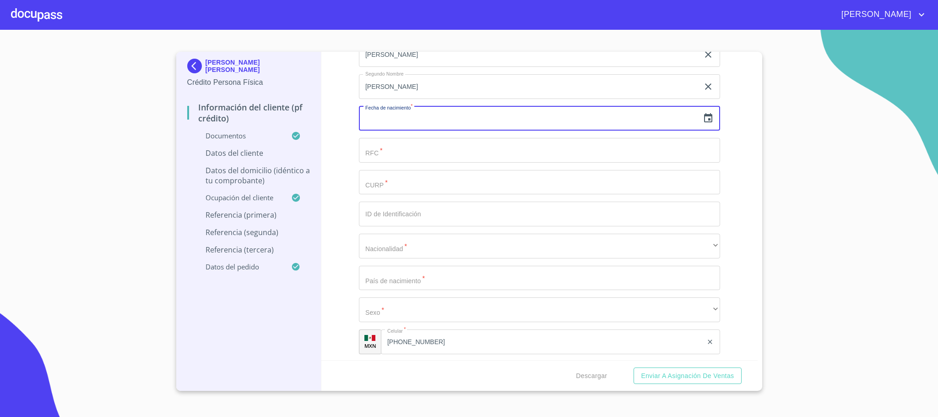
click at [447, 117] on input "text" at bounding box center [529, 118] width 340 height 25
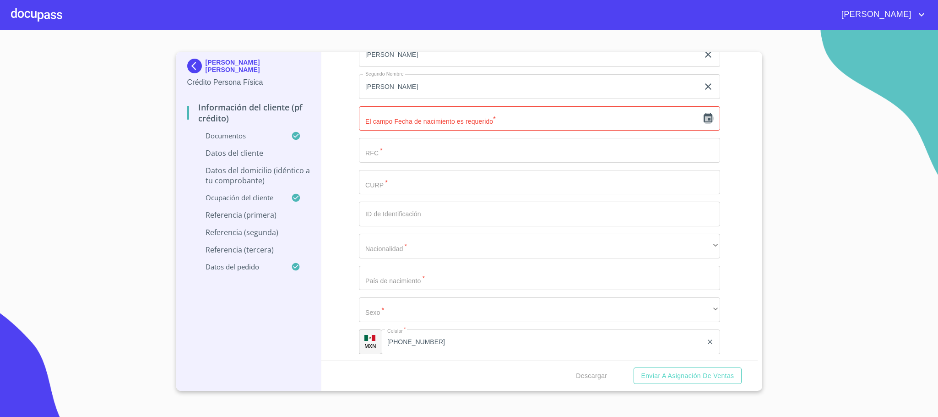
click at [703, 119] on icon "button" at bounding box center [708, 118] width 11 height 11
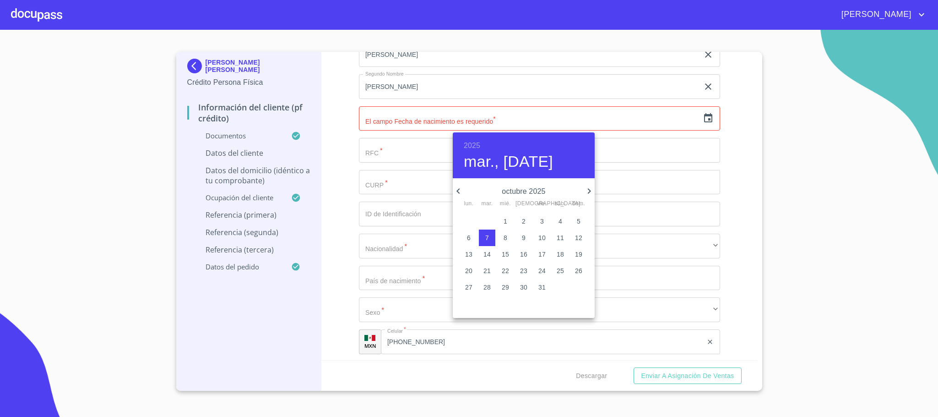
click at [470, 146] on h6 "2025" at bounding box center [472, 145] width 16 height 13
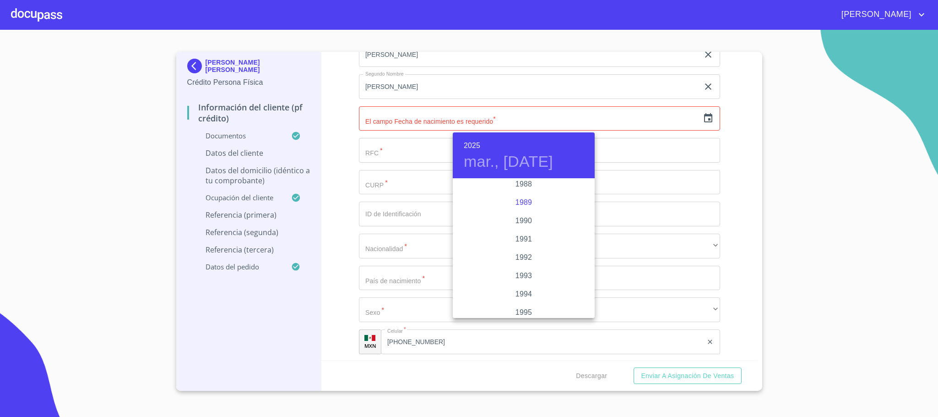
click at [519, 198] on div "1989" at bounding box center [524, 202] width 142 height 18
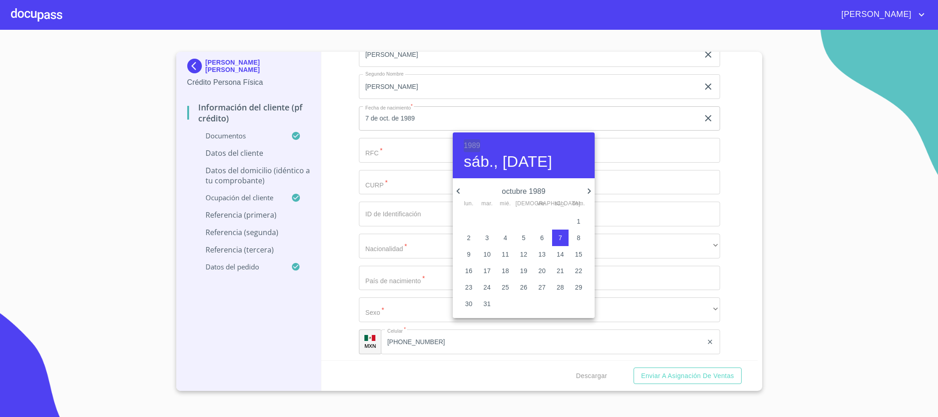
click at [476, 147] on h6 "1989" at bounding box center [472, 145] width 16 height 13
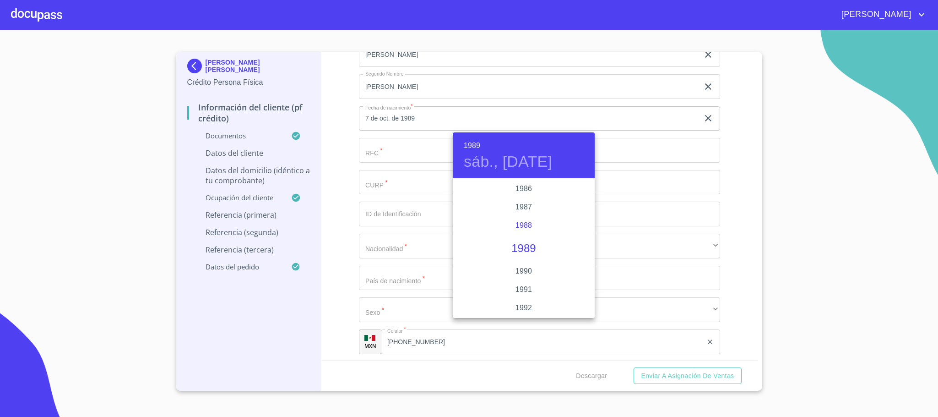
click at [527, 224] on div "1988" at bounding box center [524, 225] width 142 height 18
click at [453, 188] on icon "button" at bounding box center [458, 190] width 11 height 11
click at [461, 186] on icon "button" at bounding box center [458, 190] width 11 height 11
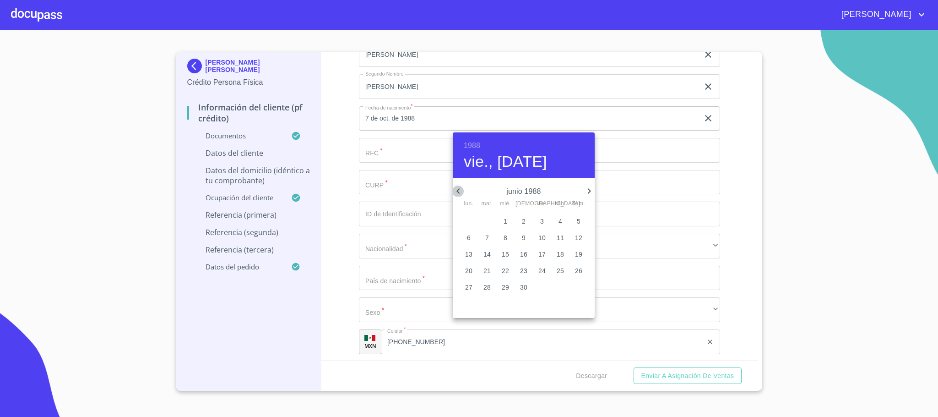
click at [461, 186] on icon "button" at bounding box center [458, 190] width 11 height 11
click at [505, 235] on p "4" at bounding box center [506, 237] width 4 height 9
type input "4 de may. de 1988"
click at [386, 156] on div at bounding box center [469, 208] width 938 height 417
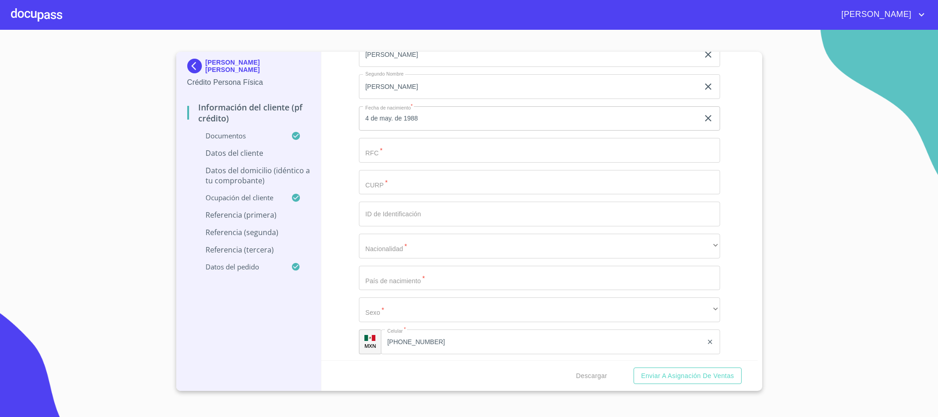
click at [393, 152] on input "Documento de identificación.   *" at bounding box center [539, 150] width 361 height 25
paste input "TOTE880504HGRRRN01"
drag, startPoint x: 447, startPoint y: 154, endPoint x: 405, endPoint y: 154, distance: 41.7
click at [405, 154] on input "TOTE880504HGRRRN01" at bounding box center [529, 150] width 340 height 25
type input "TOTE880504"
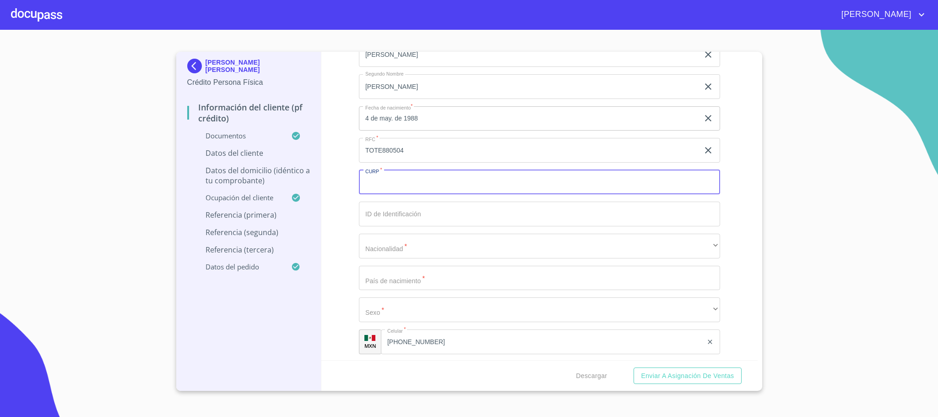
paste input "TOTE880504HGRRRN01"
type input "TOTE880504HGRRRN01"
click at [412, 156] on input "TOTE880504" at bounding box center [529, 150] width 340 height 25
type input "TOTE880504GL9"
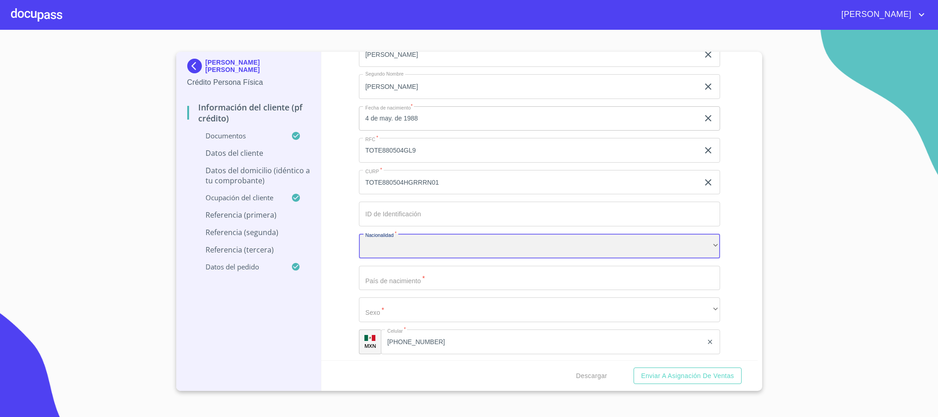
click at [433, 247] on div "​" at bounding box center [539, 245] width 361 height 25
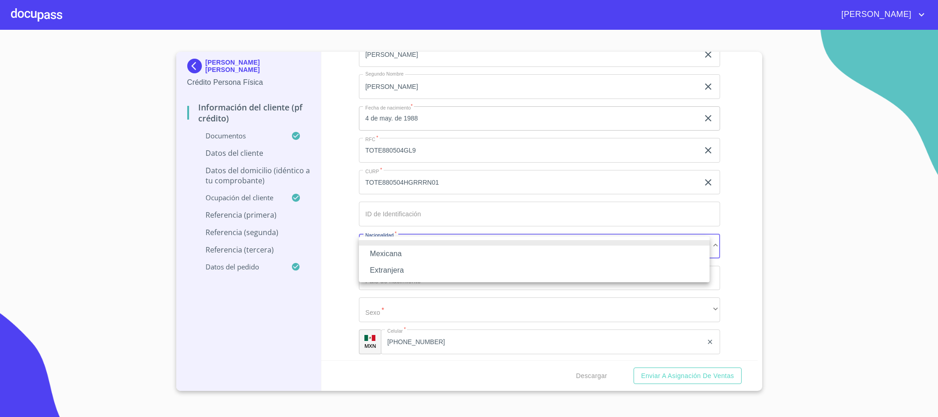
click at [403, 253] on li "Mexicana" at bounding box center [534, 253] width 351 height 16
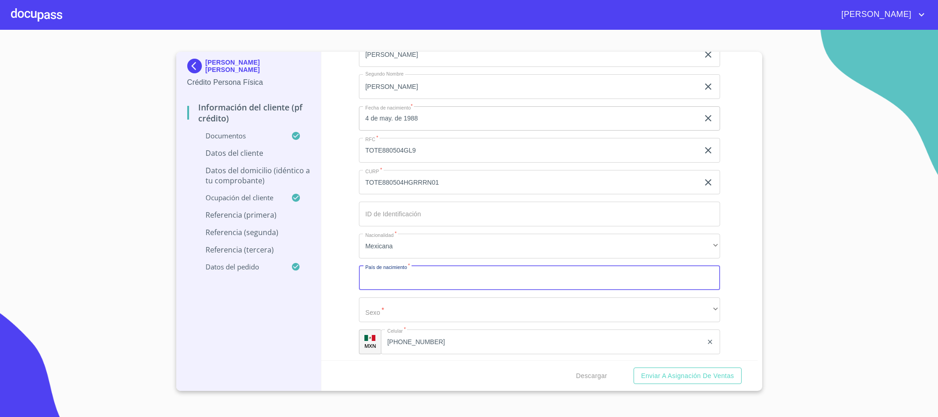
click at [403, 280] on input "Documento de identificación.   *" at bounding box center [539, 278] width 361 height 25
type input "[GEOGRAPHIC_DATA]"
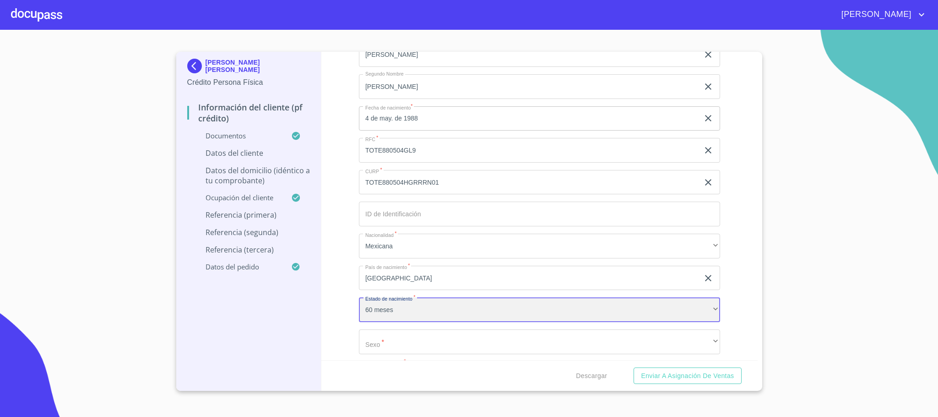
click at [459, 301] on div "60 meses" at bounding box center [539, 309] width 361 height 25
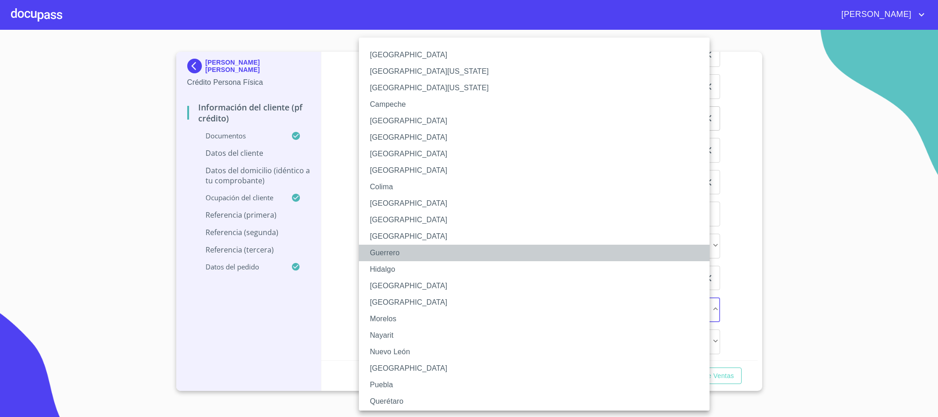
click at [406, 249] on li "Guerrero" at bounding box center [539, 252] width 361 height 16
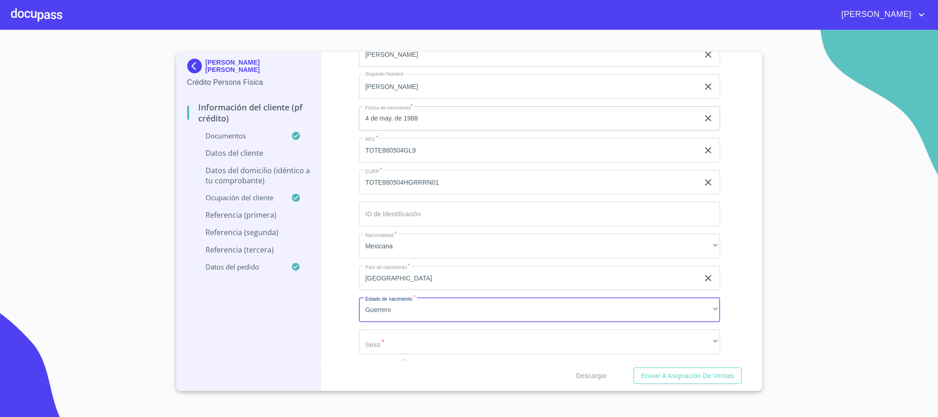
click at [338, 278] on div "Información del cliente (PF crédito) Documentos Documento de identificación.   …" at bounding box center [539, 206] width 436 height 308
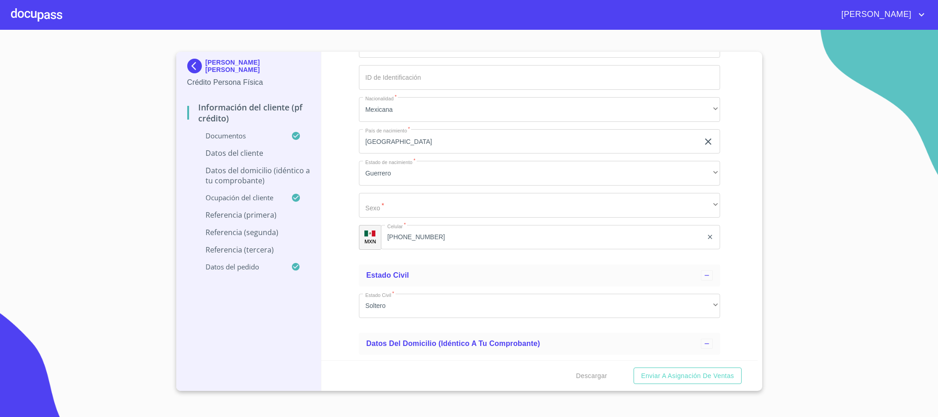
scroll to position [3021, 0]
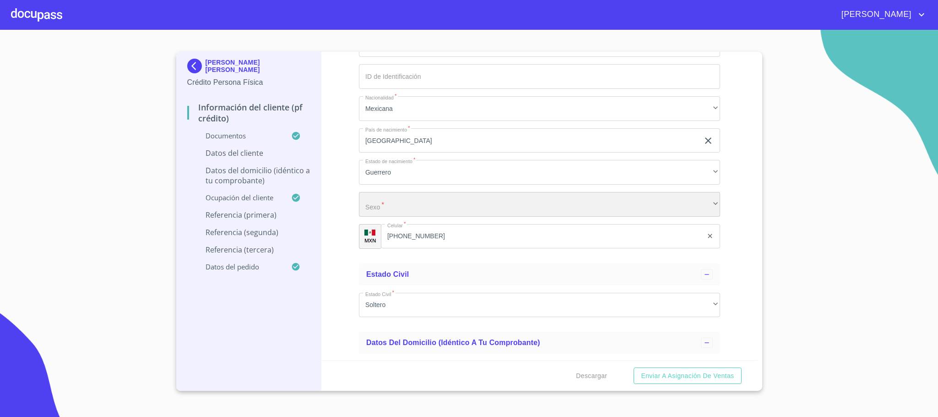
click at [415, 211] on div "​" at bounding box center [539, 204] width 361 height 25
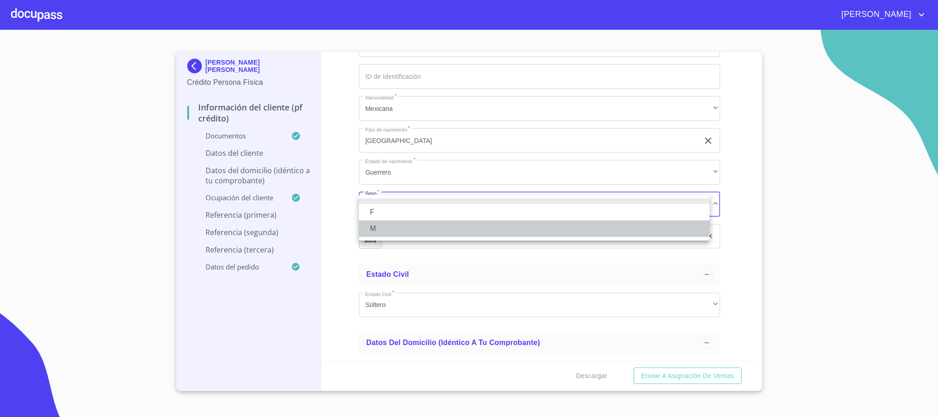
click at [402, 227] on li "M" at bounding box center [534, 228] width 351 height 16
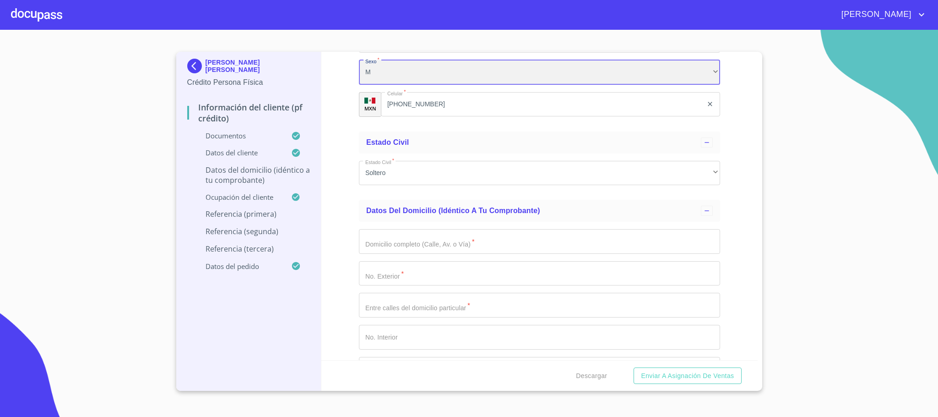
scroll to position [3227, 0]
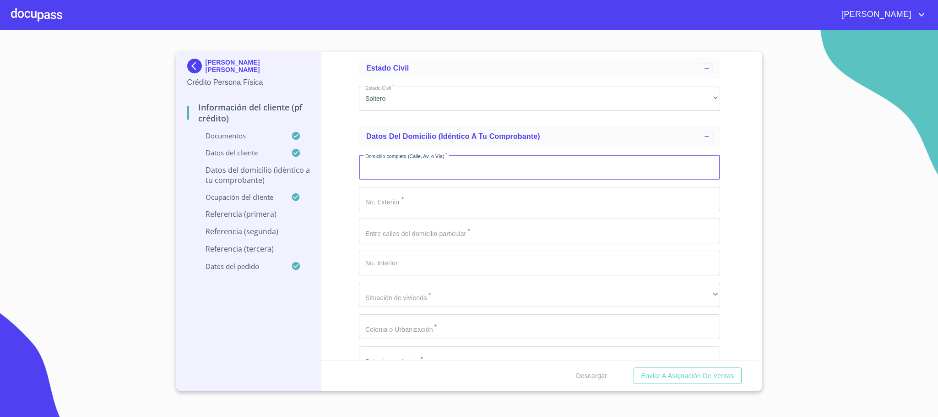
click at [421, 179] on input "Documento de identificación.   *" at bounding box center [539, 167] width 361 height 25
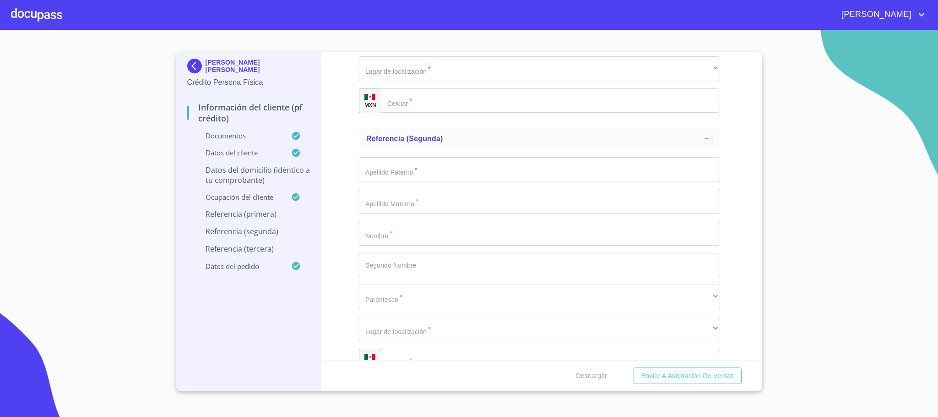
click at [416, 174] on input "Documento de identificación.   *" at bounding box center [539, 169] width 361 height 25
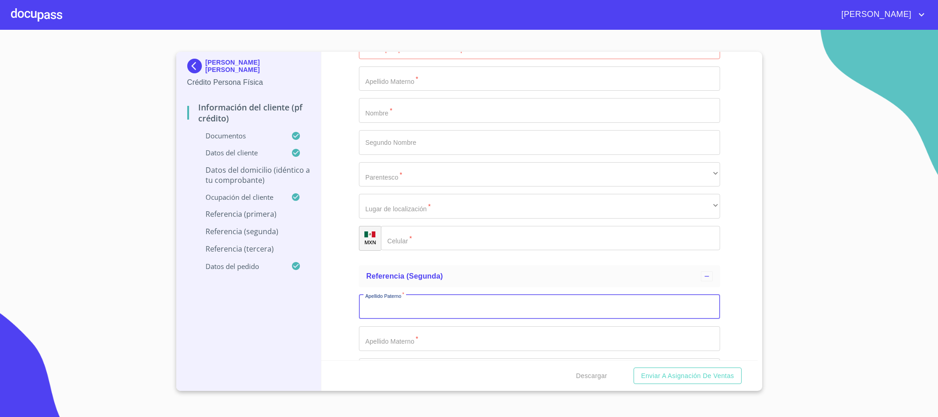
scroll to position [4464, 0]
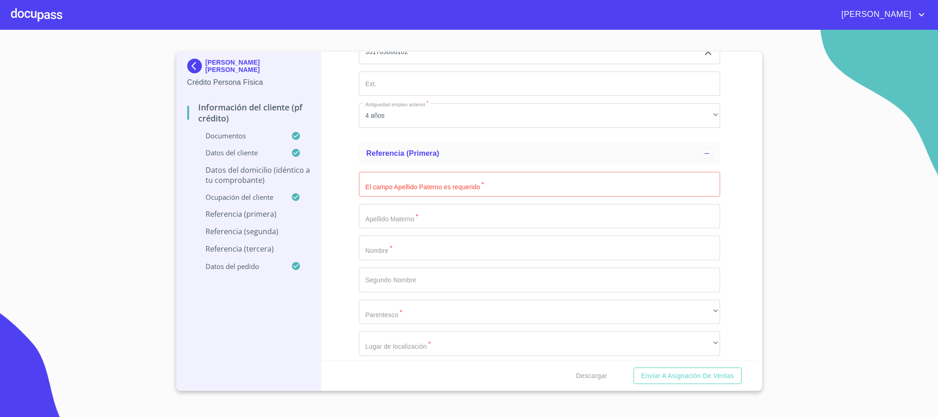
click at [415, 186] on input "Documento de identificación.   *" at bounding box center [539, 184] width 361 height 25
type input "GUZMAN"
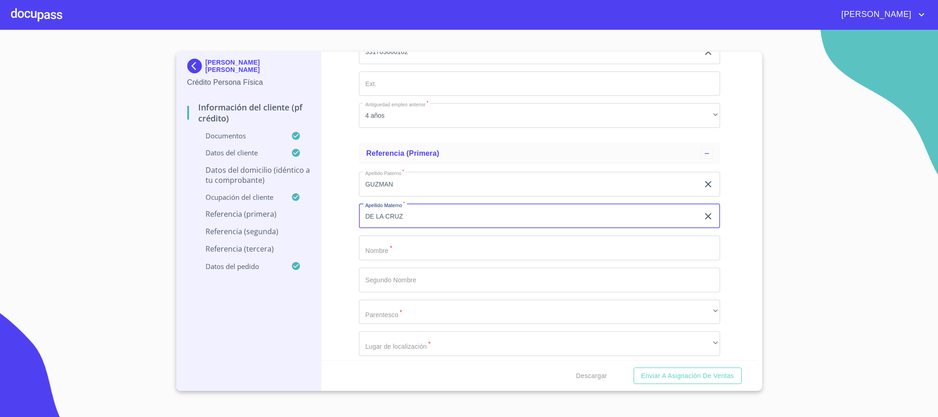
type input "DE LA CRUZ"
type input "NANCT"
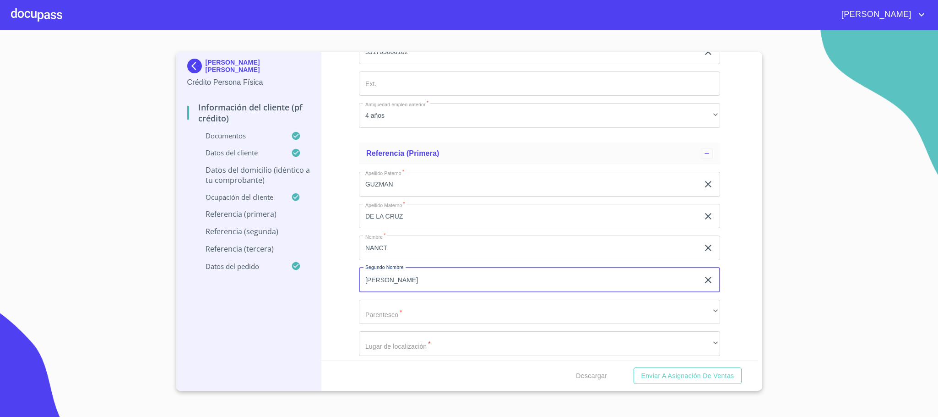
type input "[PERSON_NAME]"
drag, startPoint x: 406, startPoint y: 245, endPoint x: 412, endPoint y: 246, distance: 6.6
click at [407, 245] on input "NANCT" at bounding box center [529, 247] width 340 height 25
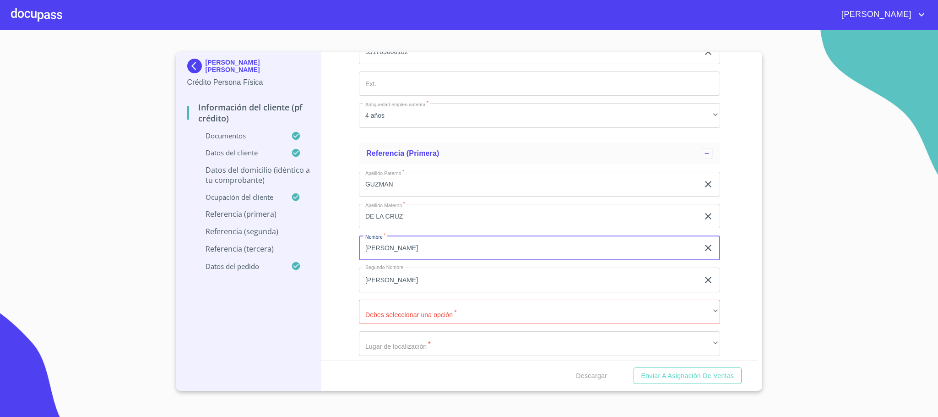
type input "[PERSON_NAME]"
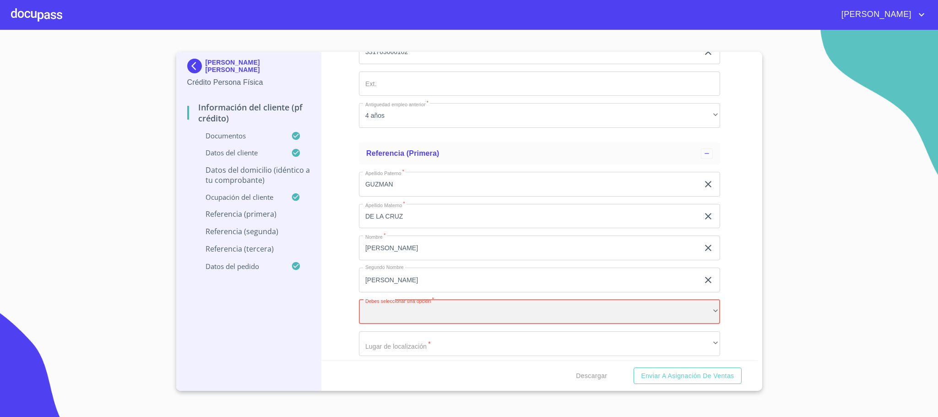
click at [428, 304] on div "​" at bounding box center [539, 311] width 361 height 25
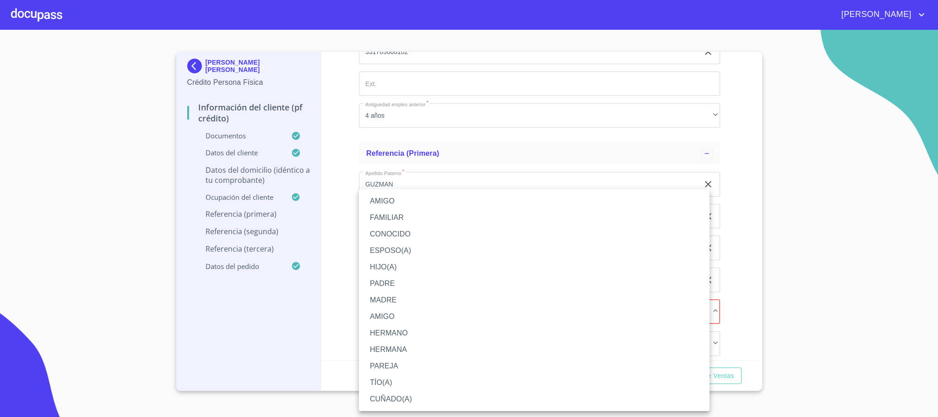
click at [400, 214] on li "FAMILIAR" at bounding box center [534, 217] width 351 height 16
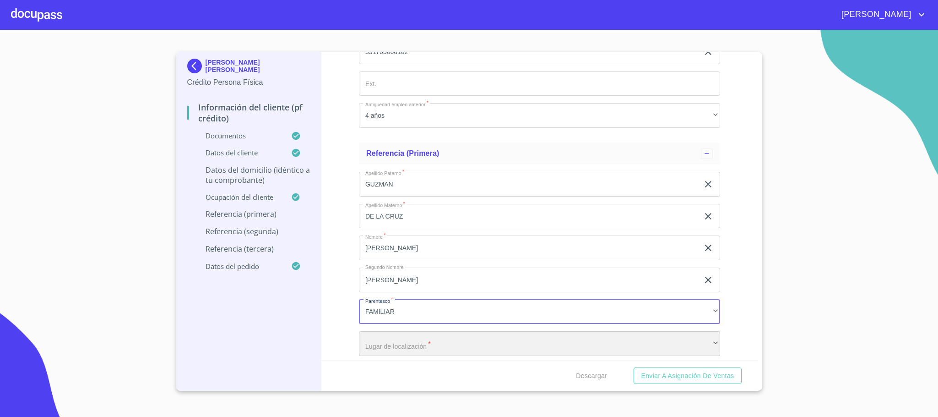
click at [409, 347] on div "​" at bounding box center [539, 343] width 361 height 25
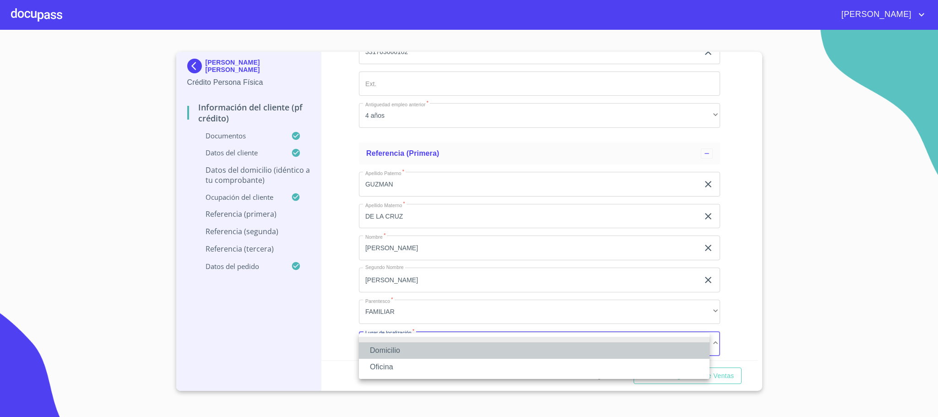
click at [407, 352] on li "Domicilio" at bounding box center [534, 350] width 351 height 16
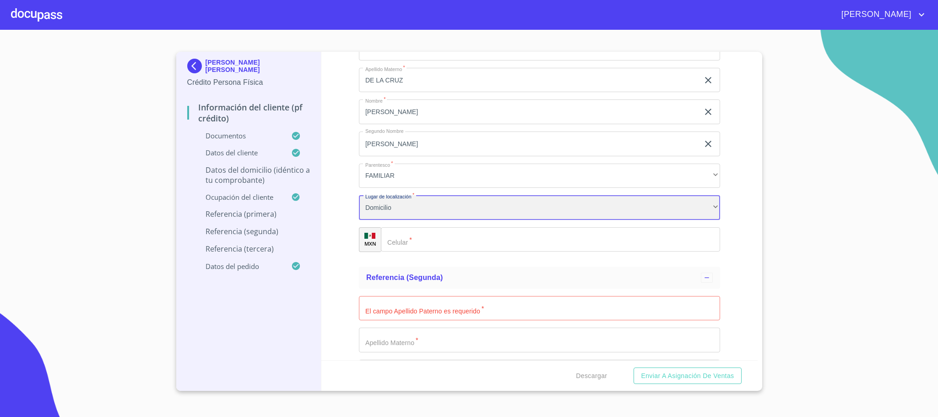
scroll to position [4601, 0]
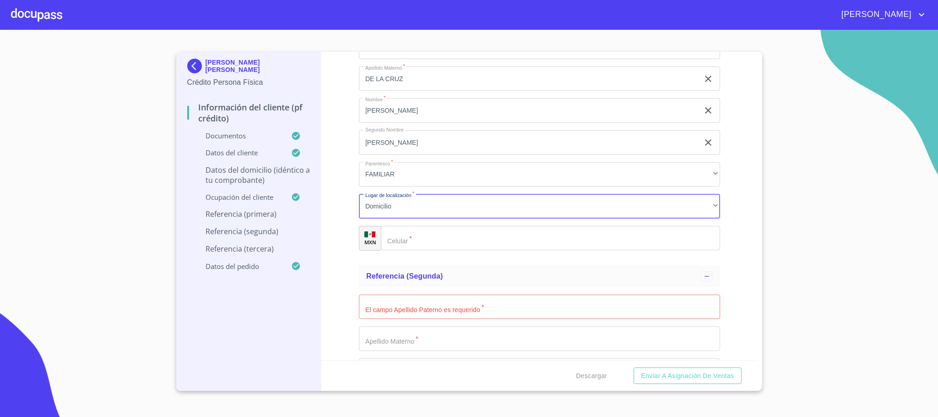
click at [398, 238] on div "​" at bounding box center [550, 238] width 339 height 25
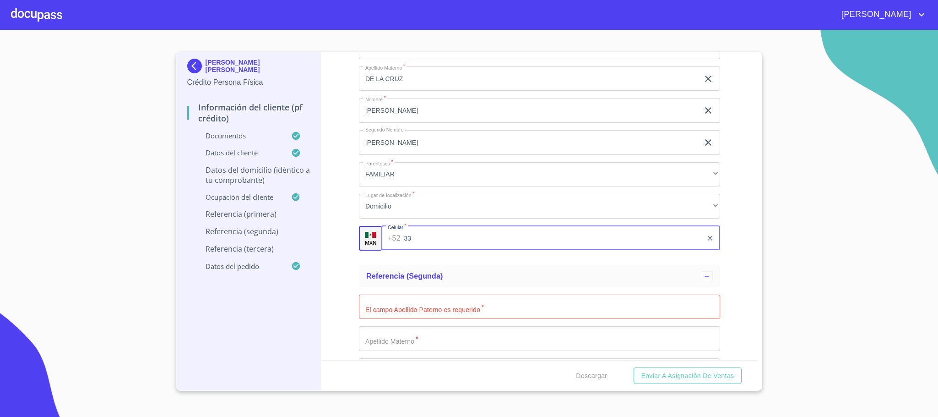
type input "3"
type input "[PHONE_NUMBER]"
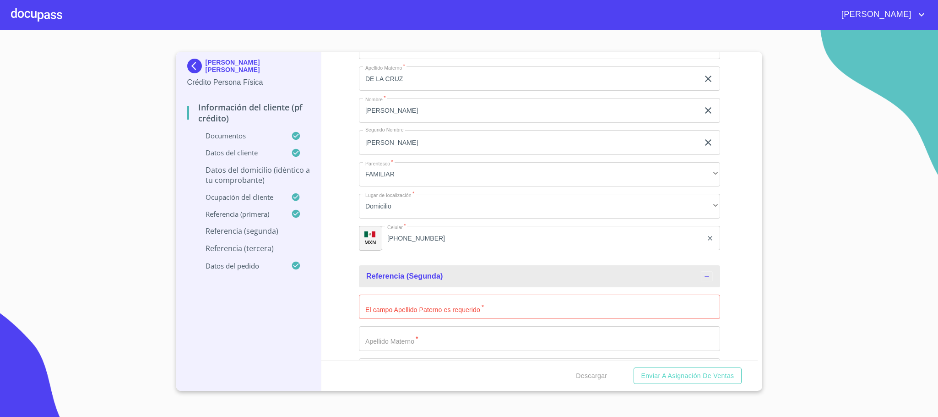
click at [442, 302] on input "Documento de identificación.   *" at bounding box center [539, 306] width 361 height 25
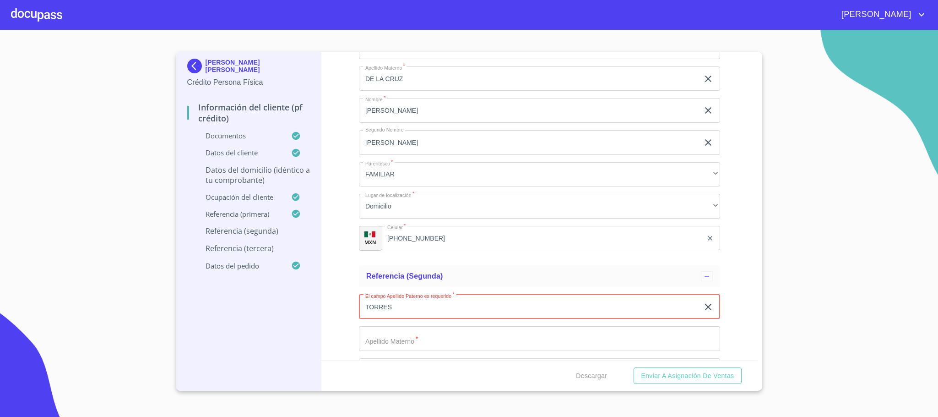
type input "TORRES"
type input "CONDE"
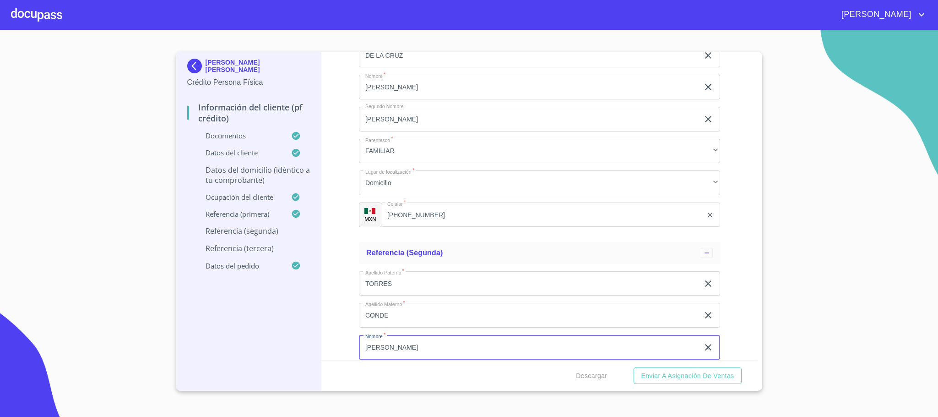
type input "[PERSON_NAME]"
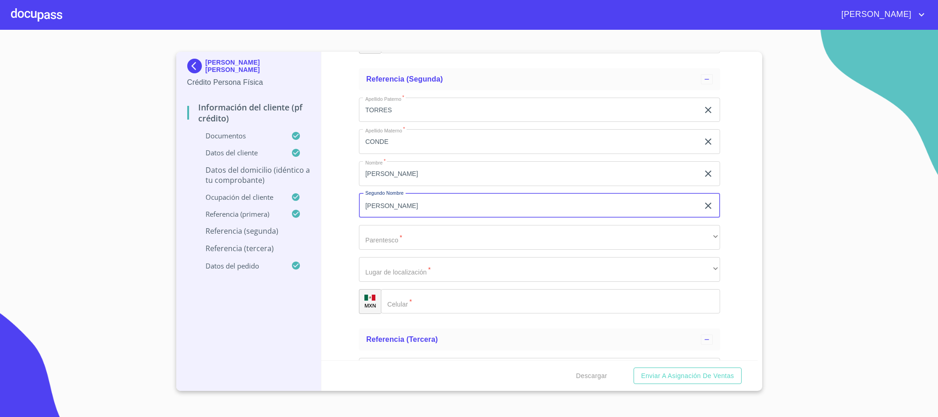
type input "[PERSON_NAME]"
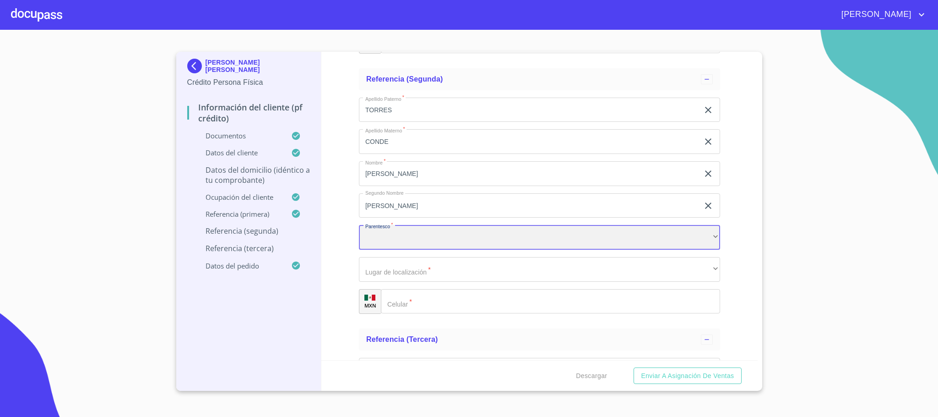
click at [413, 231] on div "​" at bounding box center [539, 237] width 361 height 25
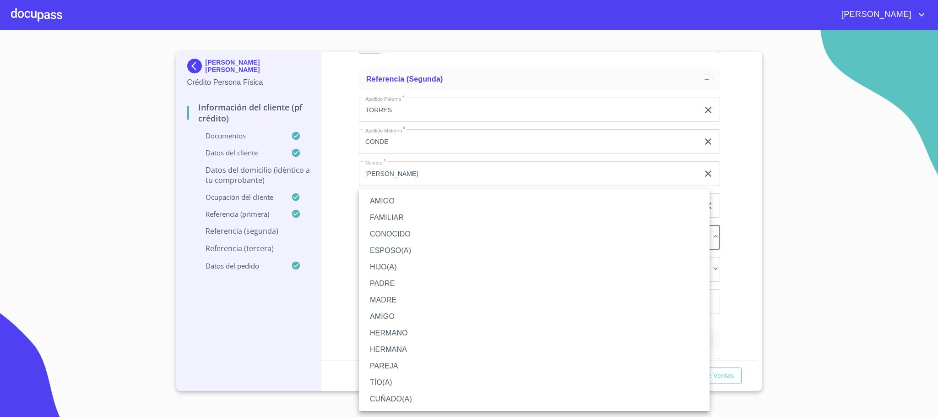
click at [400, 283] on li "PADRE" at bounding box center [534, 283] width 351 height 16
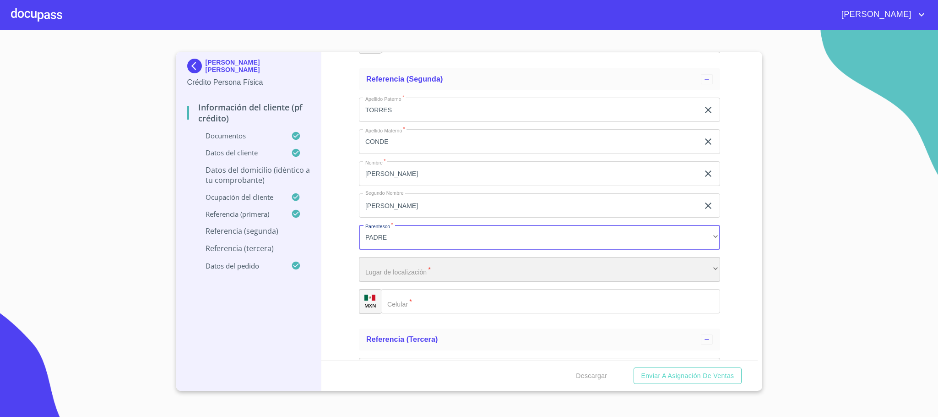
click at [411, 264] on div "​" at bounding box center [539, 269] width 361 height 25
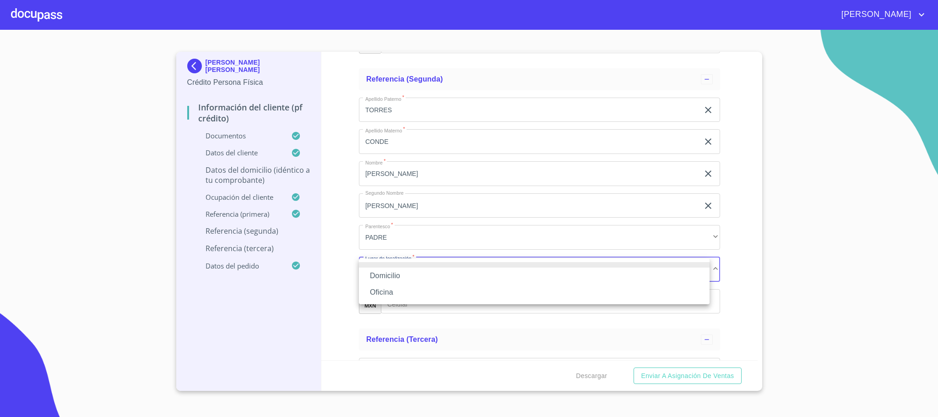
click at [411, 271] on li "Domicilio" at bounding box center [534, 275] width 351 height 16
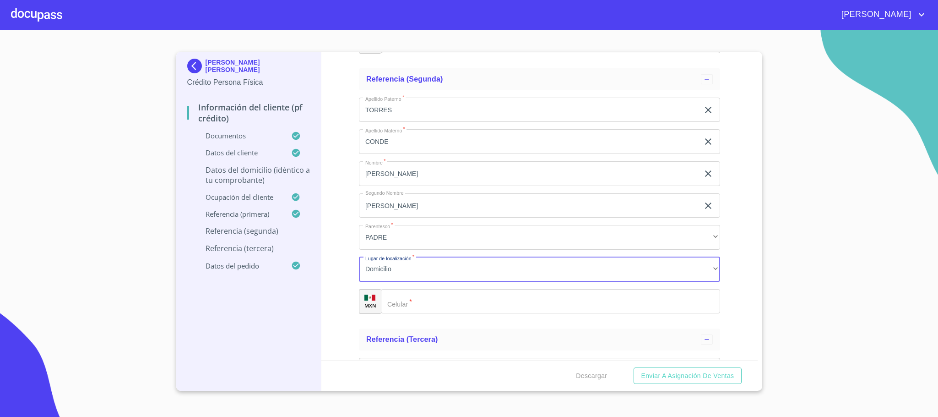
click at [419, 293] on input "Documento de identificación.   *" at bounding box center [550, 301] width 339 height 25
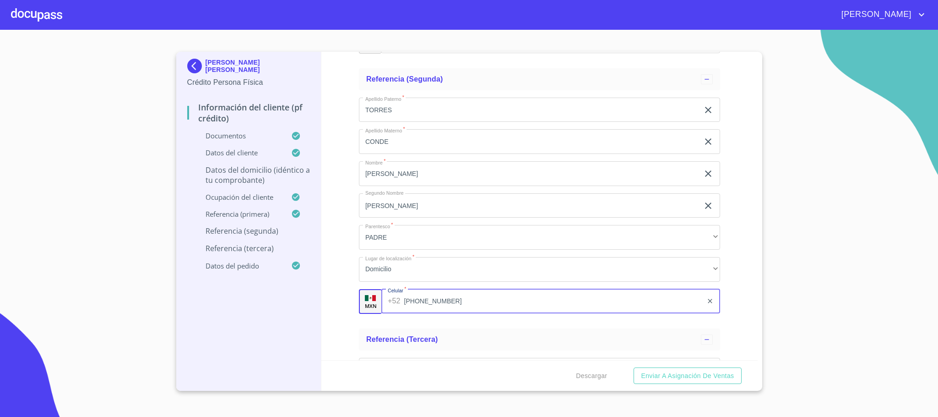
type input "[PHONE_NUMBER]"
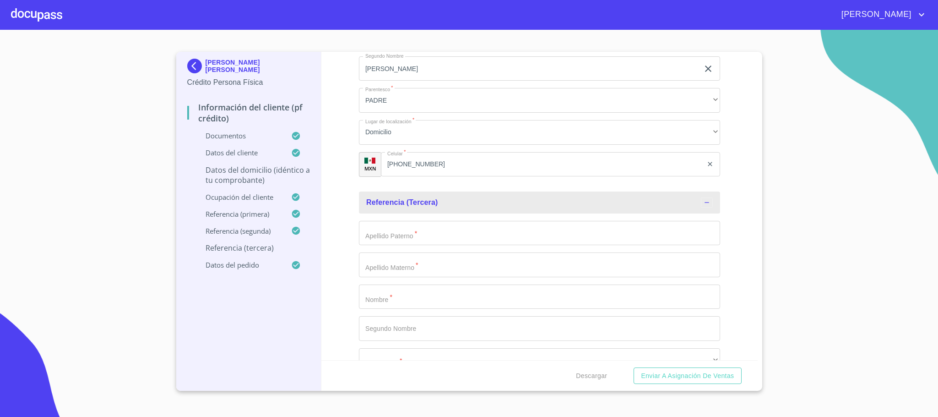
scroll to position [4935, 0]
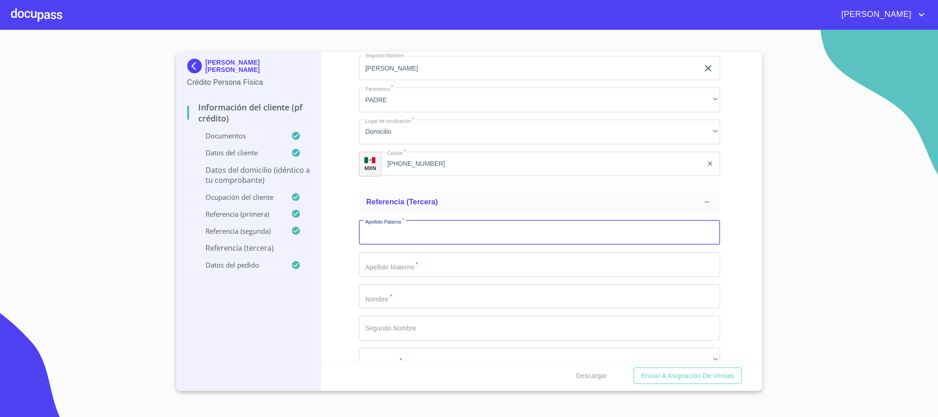
click at [418, 234] on input "Documento de identificación.   *" at bounding box center [539, 232] width 361 height 25
type input "TORRES"
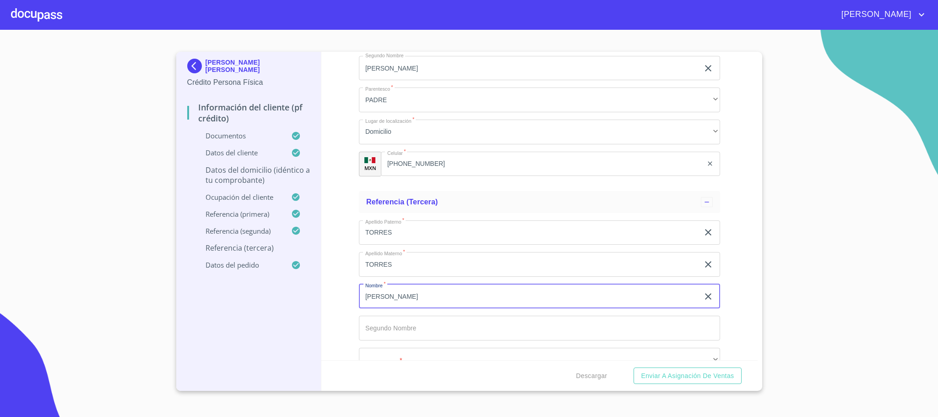
type input "[PERSON_NAME]"
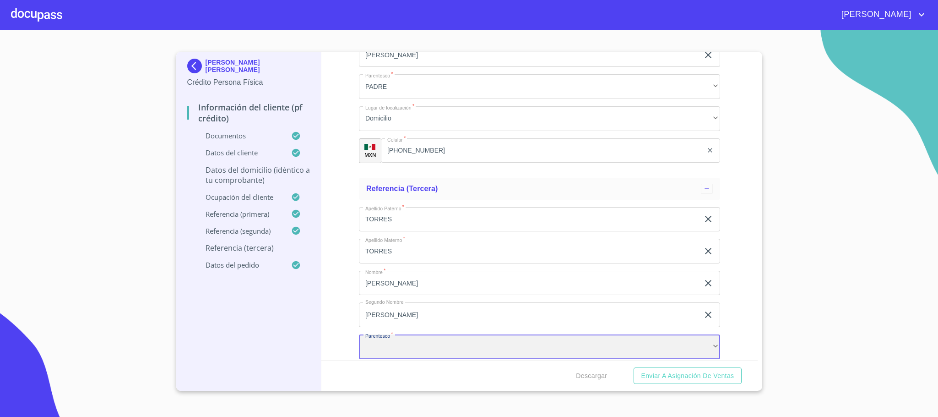
click at [383, 357] on div "​" at bounding box center [539, 346] width 361 height 25
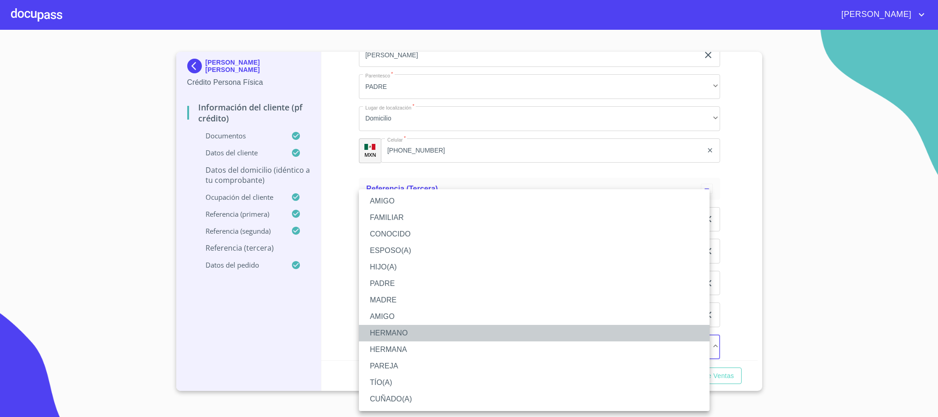
click at [407, 334] on li "HERMANO" at bounding box center [534, 333] width 351 height 16
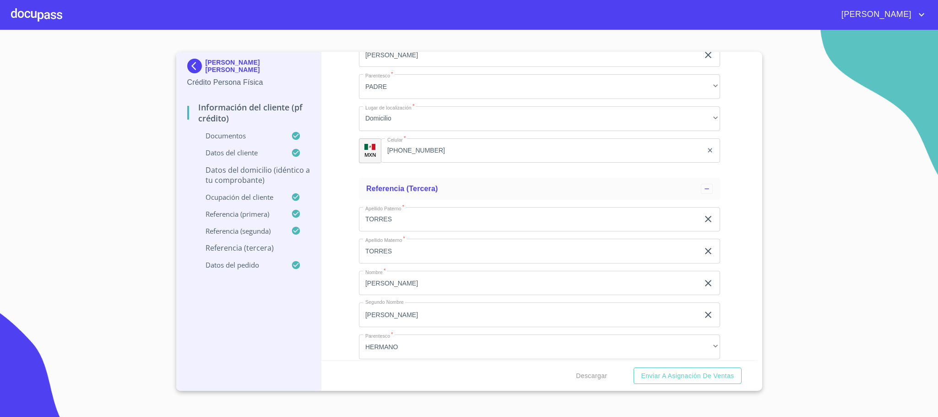
click at [348, 313] on div "Información del cliente (PF crédito) Documentos Documento de identificación.   …" at bounding box center [539, 206] width 436 height 308
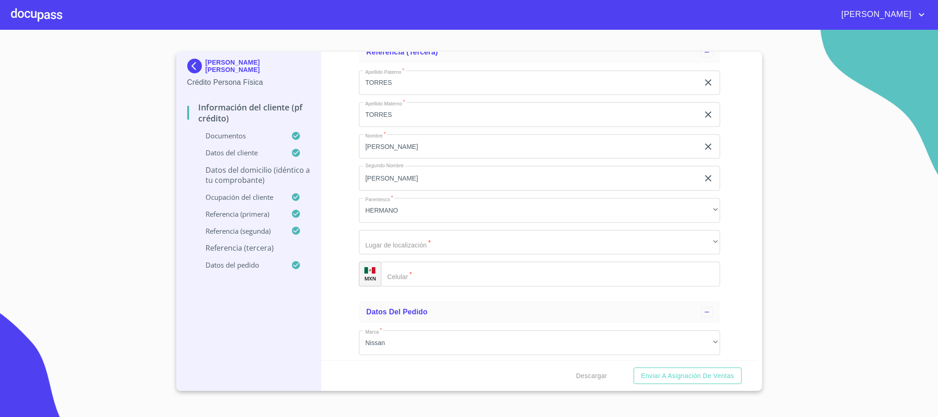
scroll to position [5086, 0]
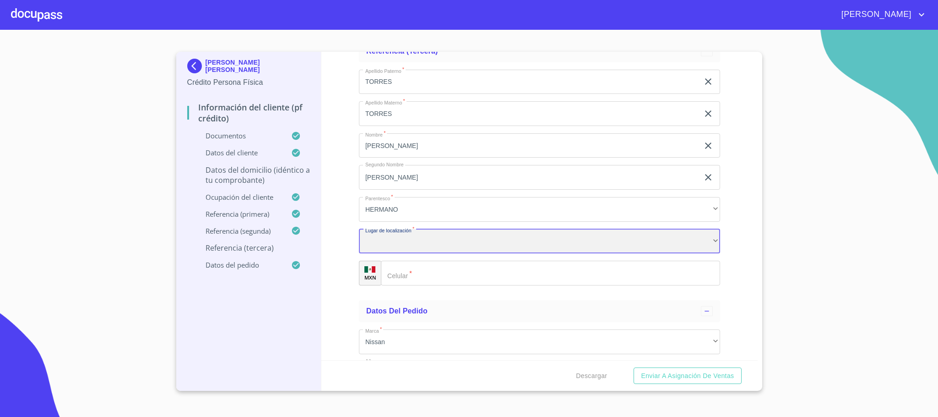
click at [414, 244] on div "​" at bounding box center [539, 241] width 361 height 25
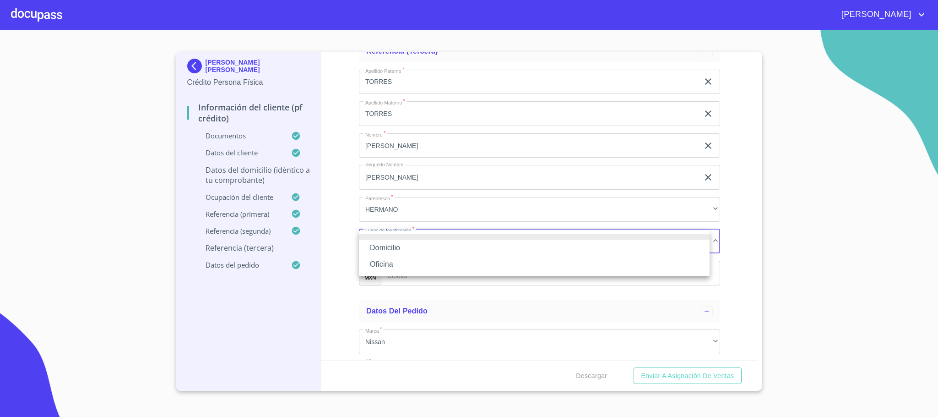
click at [412, 244] on li "Domicilio" at bounding box center [534, 247] width 351 height 16
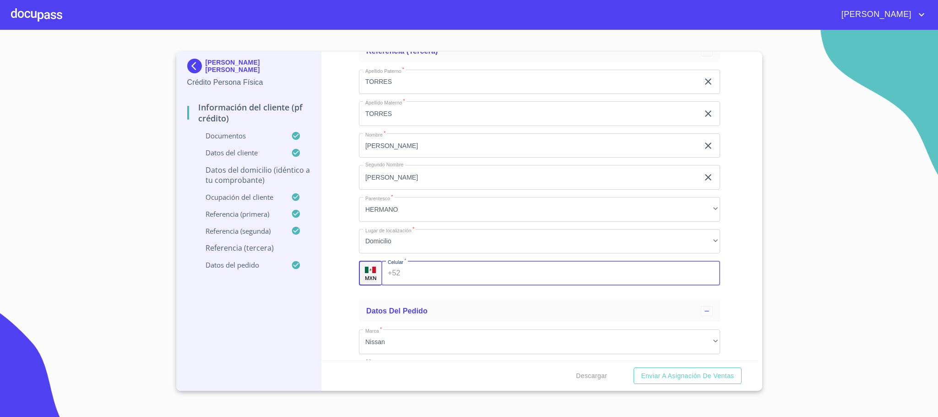
click at [415, 268] on input "Documento de identificación.   *" at bounding box center [562, 272] width 316 height 25
type input "[PHONE_NUMBER]"
click at [418, 294] on ul "Referencia (tercera) Apellido [PERSON_NAME]   * [PERSON_NAME] ​ Apellido Matern…" at bounding box center [539, 167] width 361 height 260
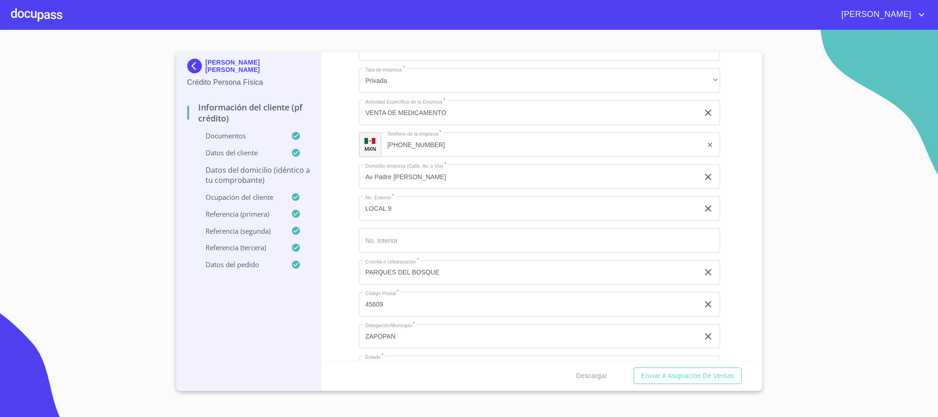
scroll to position [3850, 0]
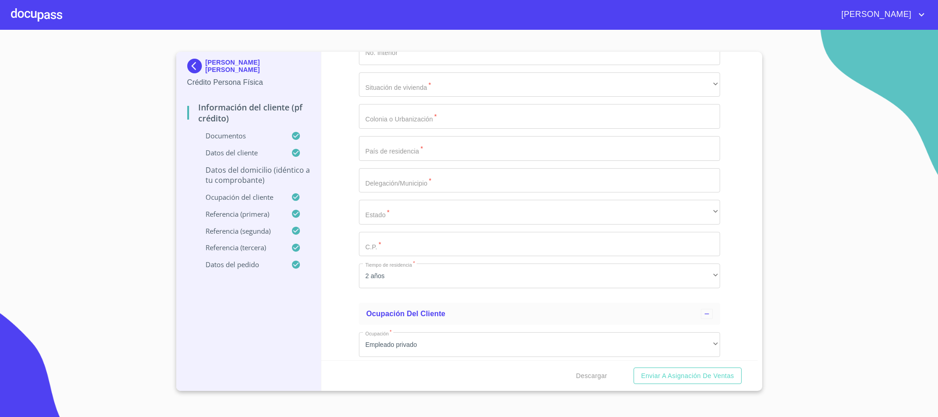
click at [246, 169] on p "Datos del domicilio (idéntico a tu comprobante)" at bounding box center [248, 175] width 123 height 20
click at [216, 155] on p "Datos del cliente" at bounding box center [239, 152] width 104 height 9
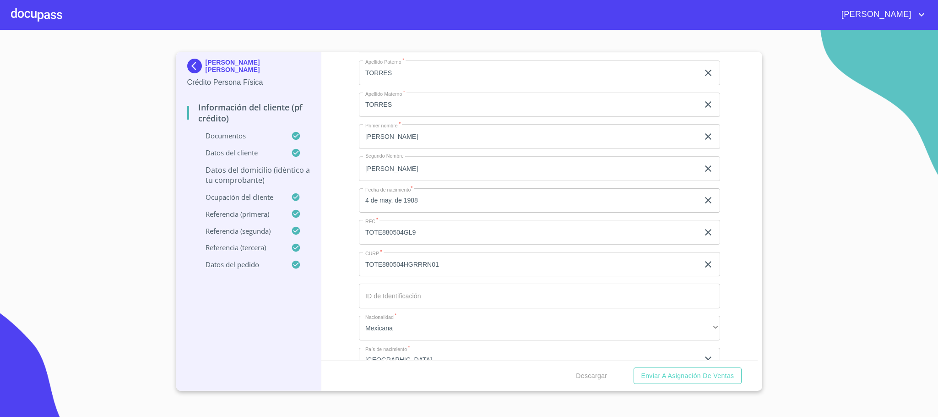
scroll to position [78, 0]
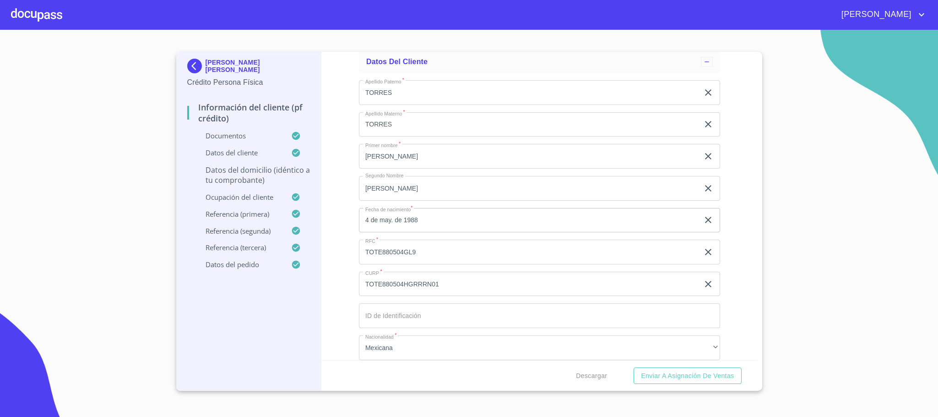
click at [411, 308] on input "Apellido Paterno   *" at bounding box center [539, 315] width 361 height 25
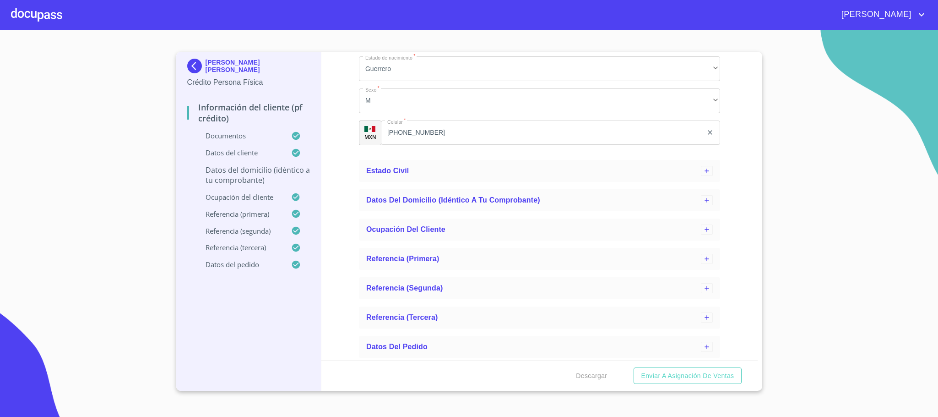
scroll to position [422, 0]
type input "2723111320"
click at [438, 196] on span "Datos del domicilio (idéntico a tu comprobante)" at bounding box center [453, 199] width 174 height 8
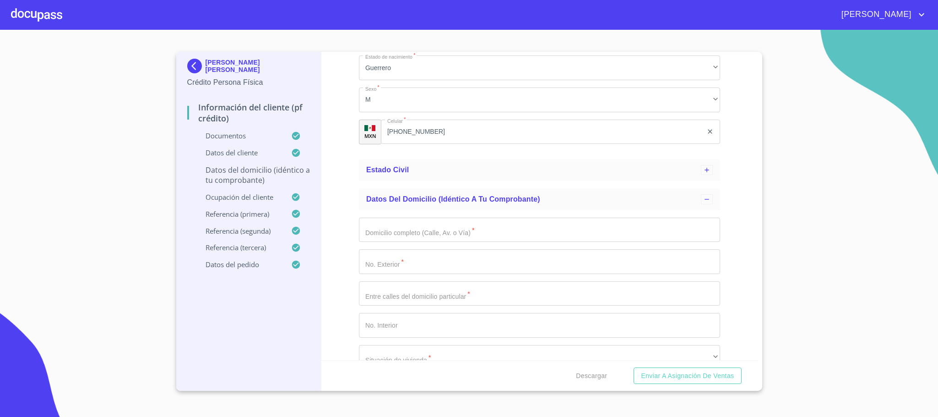
click at [429, 236] on input "Apellido Paterno   *" at bounding box center [539, 229] width 361 height 25
type input "V STA [PERSON_NAME]"
type input "1231"
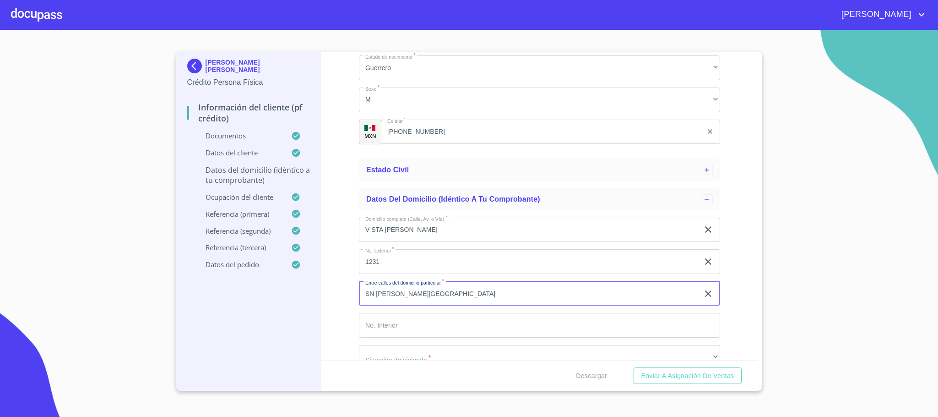
type input "SN [PERSON_NAME][GEOGRAPHIC_DATA]"
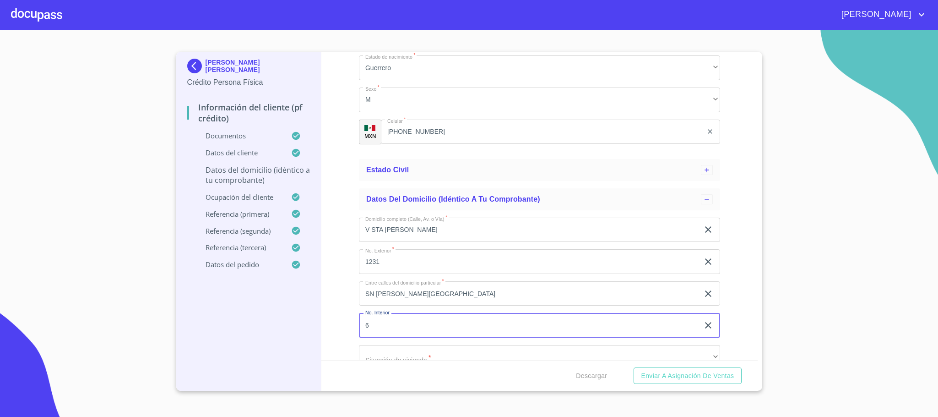
type input "6"
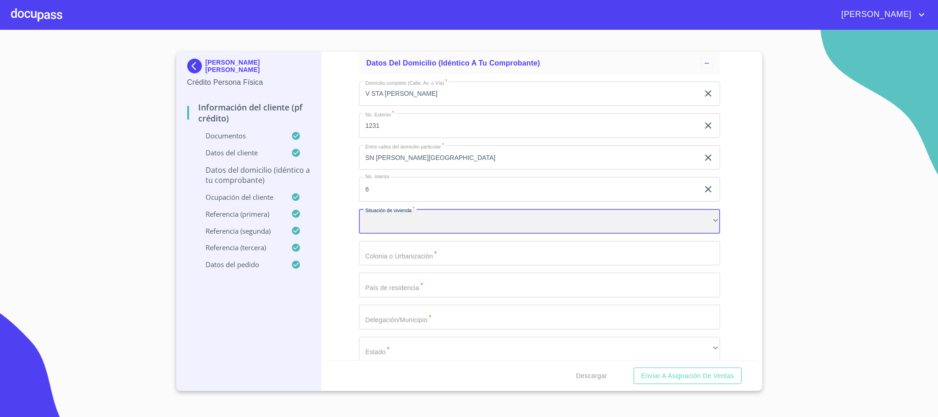
scroll to position [569, 0]
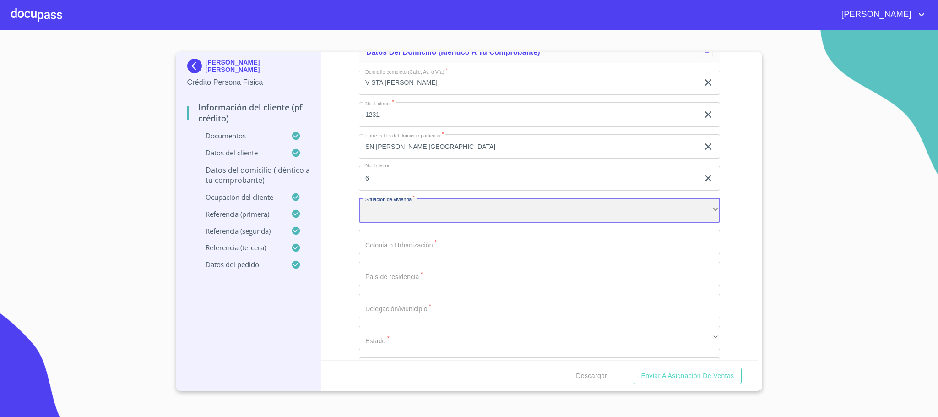
click at [428, 212] on div "​" at bounding box center [539, 210] width 361 height 25
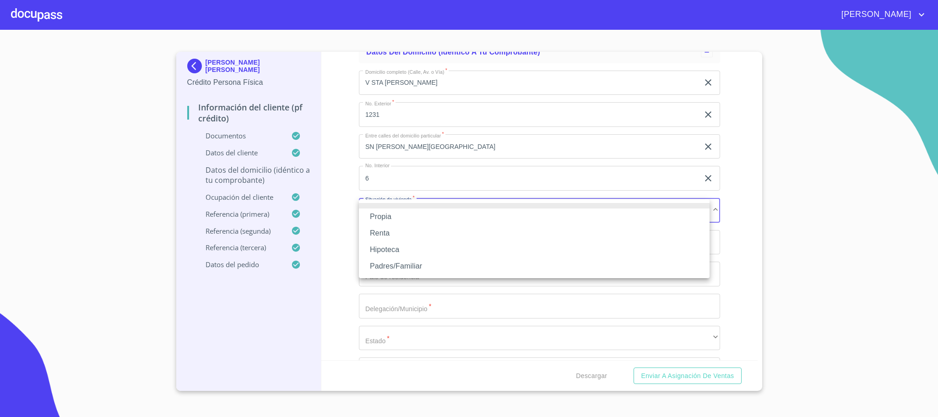
click at [402, 214] on li "Propia" at bounding box center [534, 216] width 351 height 16
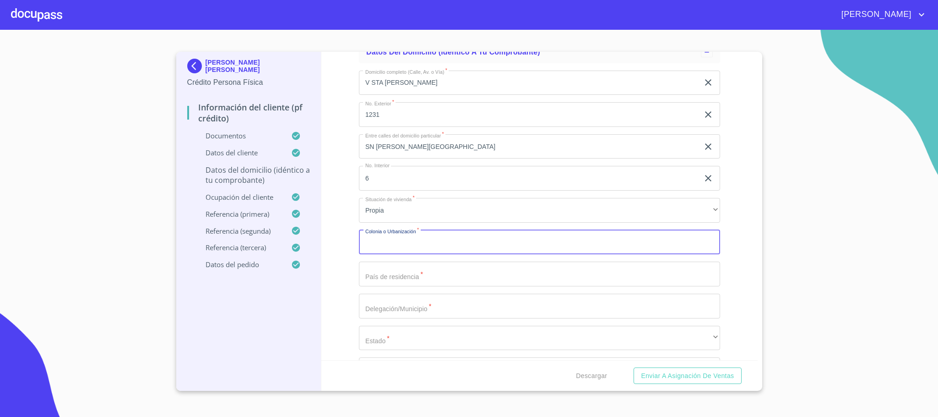
click at [409, 235] on input "Apellido Paterno   *" at bounding box center [539, 242] width 361 height 25
click at [412, 243] on input "Apellido Paterno   *" at bounding box center [539, 242] width 361 height 25
type input "$2,000,000"
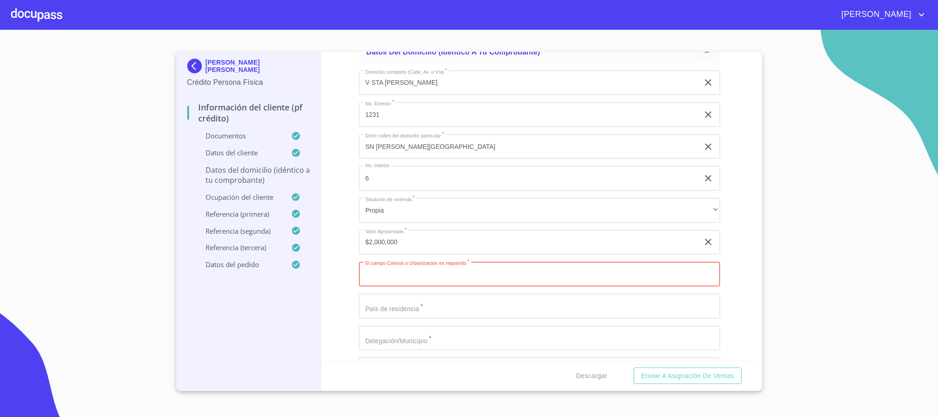
click at [403, 270] on input "Apellido Paterno   *" at bounding box center [539, 273] width 361 height 25
click at [424, 272] on input "Apellido Paterno   *" at bounding box center [539, 273] width 361 height 25
type input "FRACC REAL DEL [PERSON_NAME]"
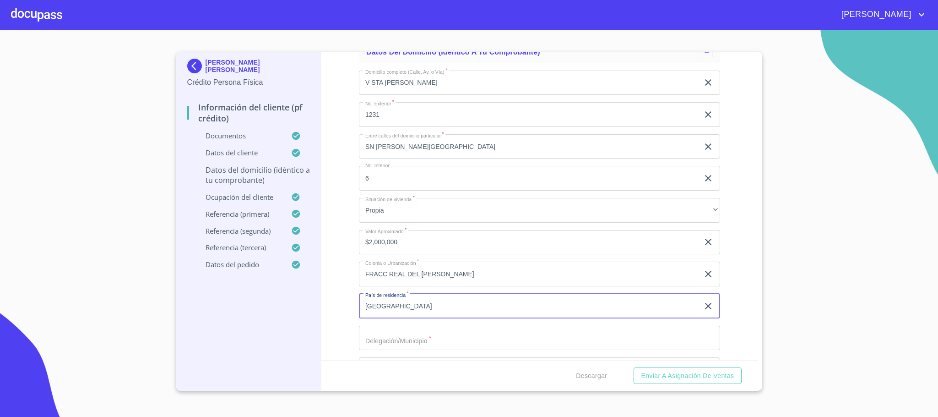
type input "[GEOGRAPHIC_DATA]"
type input "TLAJOMULCO"
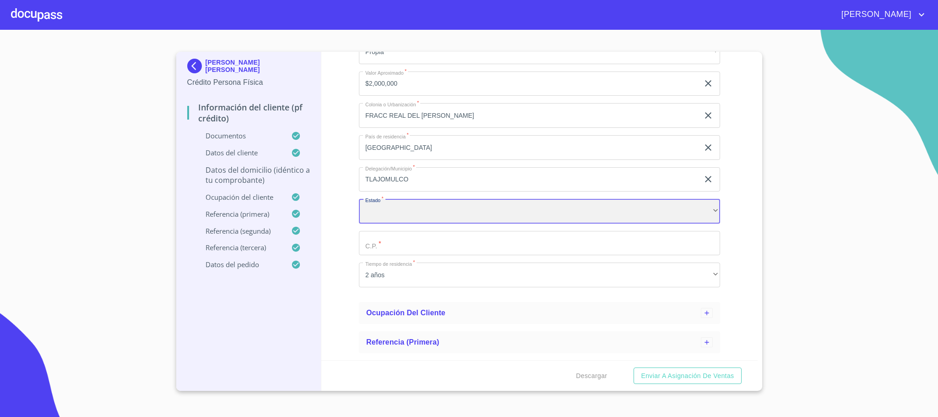
scroll to position [728, 0]
click at [433, 209] on div "​" at bounding box center [539, 210] width 361 height 25
click at [393, 242] on input "Apellido Paterno   *" at bounding box center [539, 242] width 361 height 25
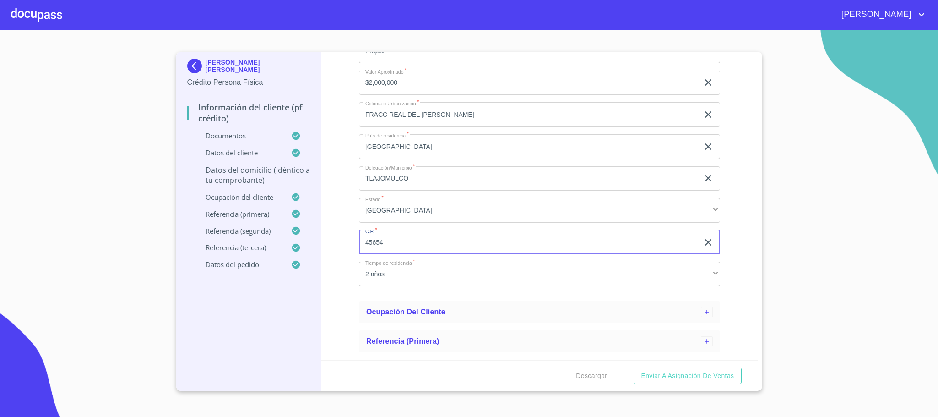
type input "45654"
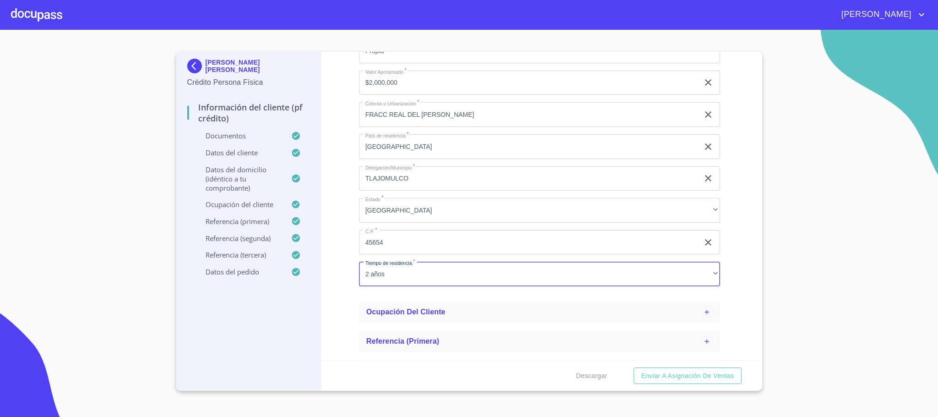
click at [347, 314] on div "Información del cliente (PF crédito) Documentos Datos del cliente Apellido [PER…" at bounding box center [539, 206] width 436 height 308
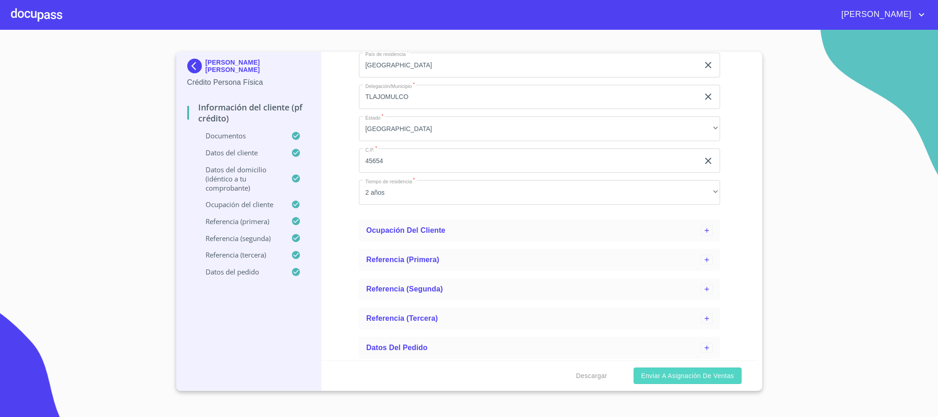
scroll to position [812, 0]
click at [594, 371] on span "Descargar" at bounding box center [591, 375] width 31 height 11
click at [700, 379] on span "Enviar a Asignación de Ventas" at bounding box center [687, 375] width 93 height 11
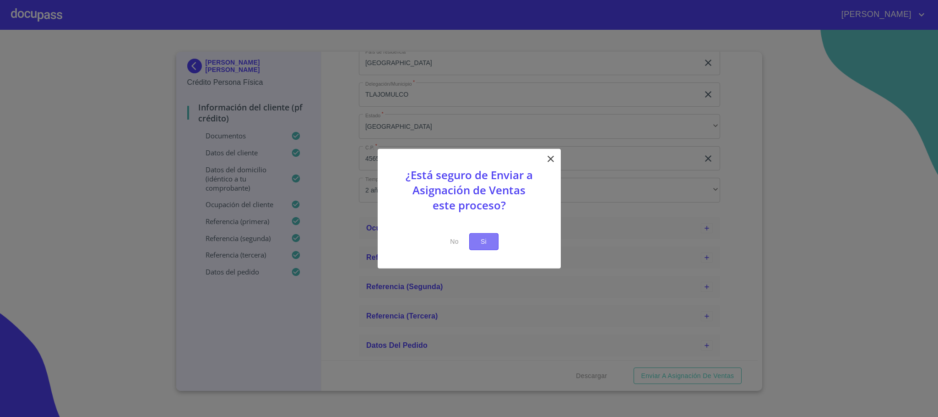
click at [477, 239] on span "Si" at bounding box center [484, 241] width 15 height 11
